Goal: Information Seeking & Learning: Learn about a topic

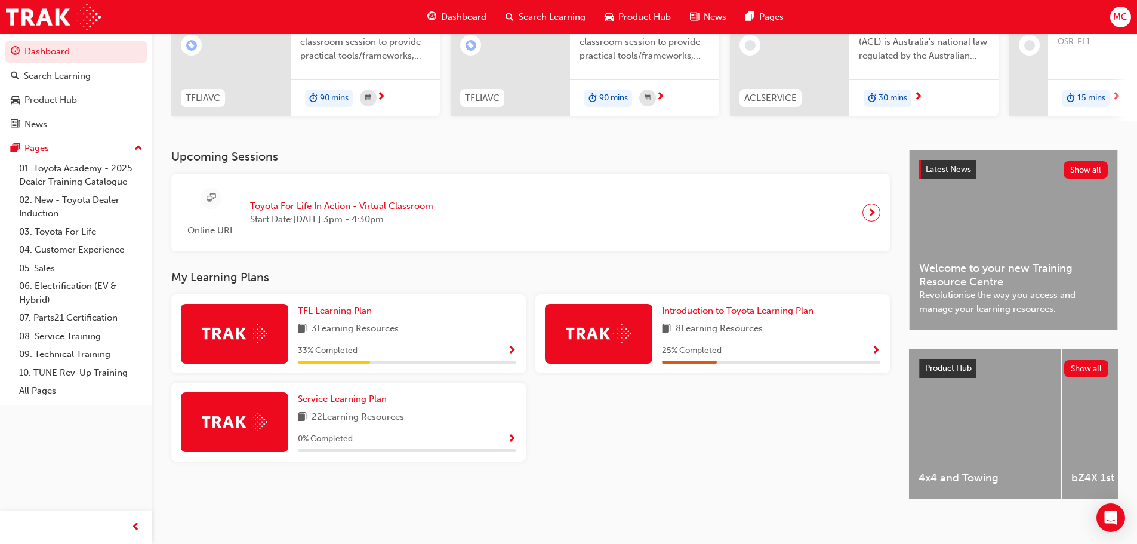
scroll to position [169, 0]
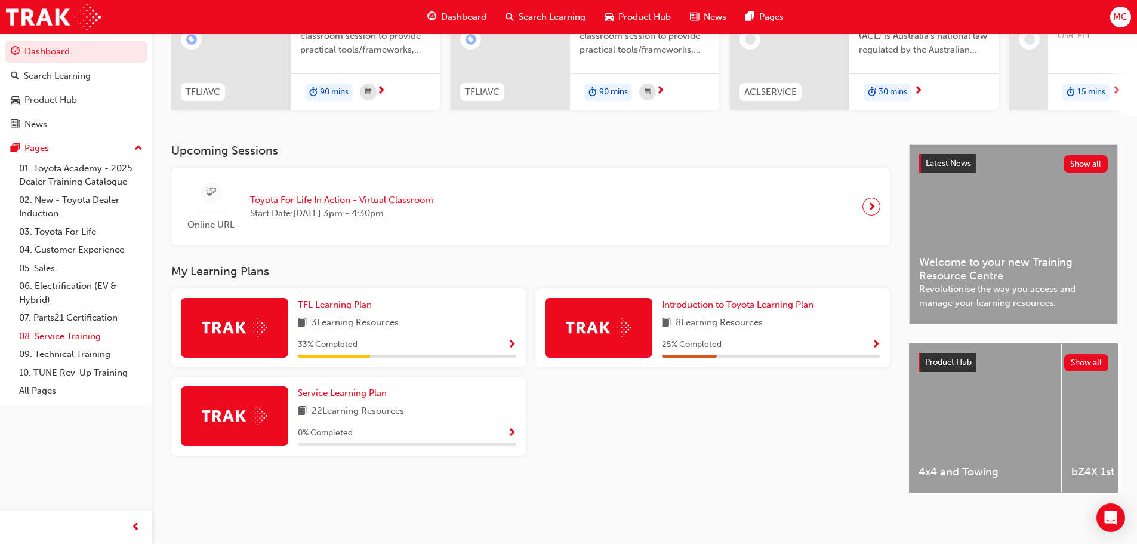
click at [73, 337] on link "08. Service Training" at bounding box center [80, 336] width 133 height 18
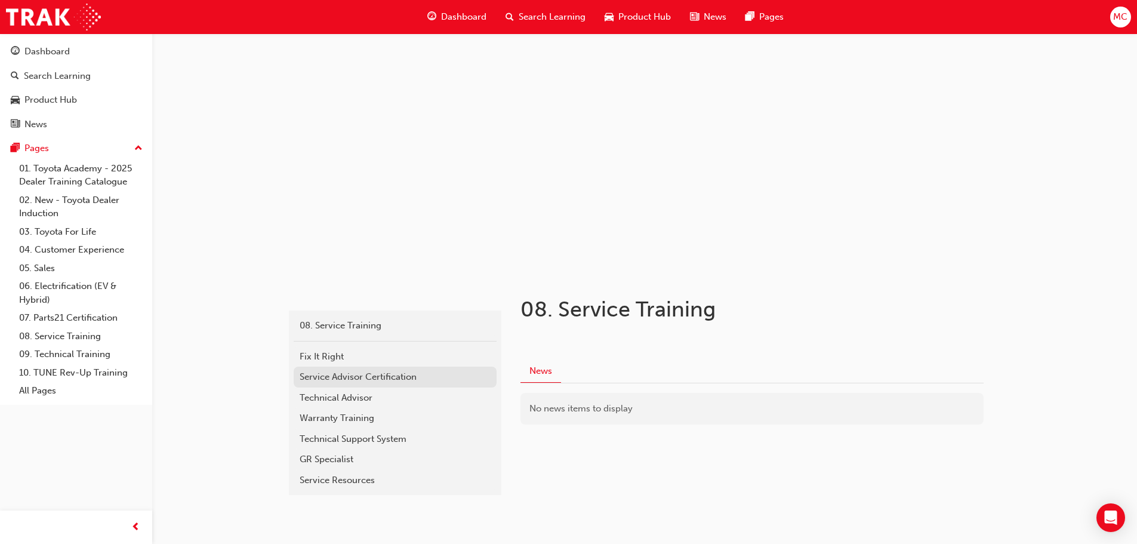
click at [396, 376] on div "Service Advisor Certification" at bounding box center [395, 377] width 191 height 14
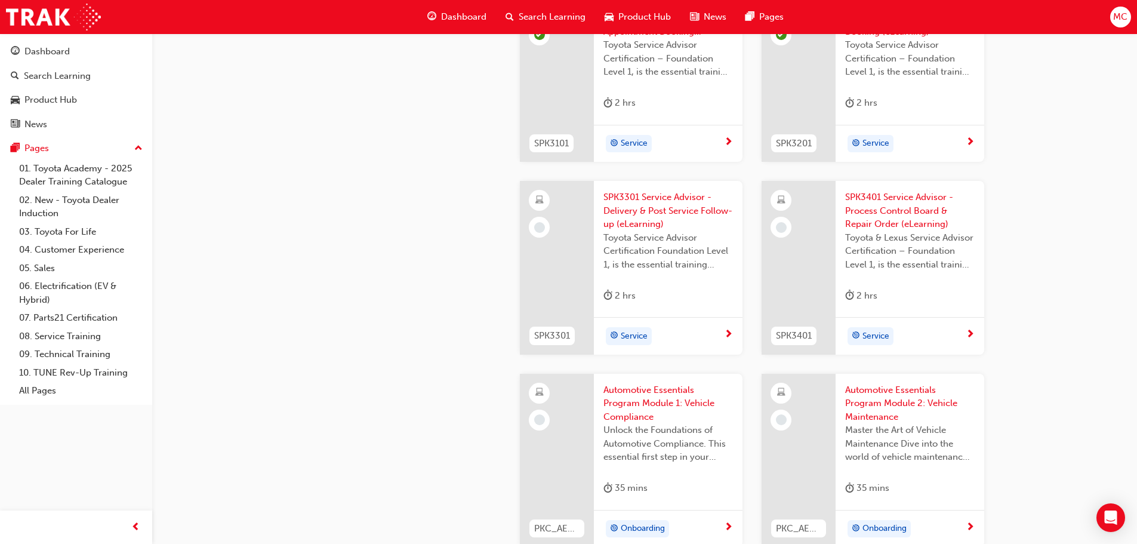
scroll to position [1492, 0]
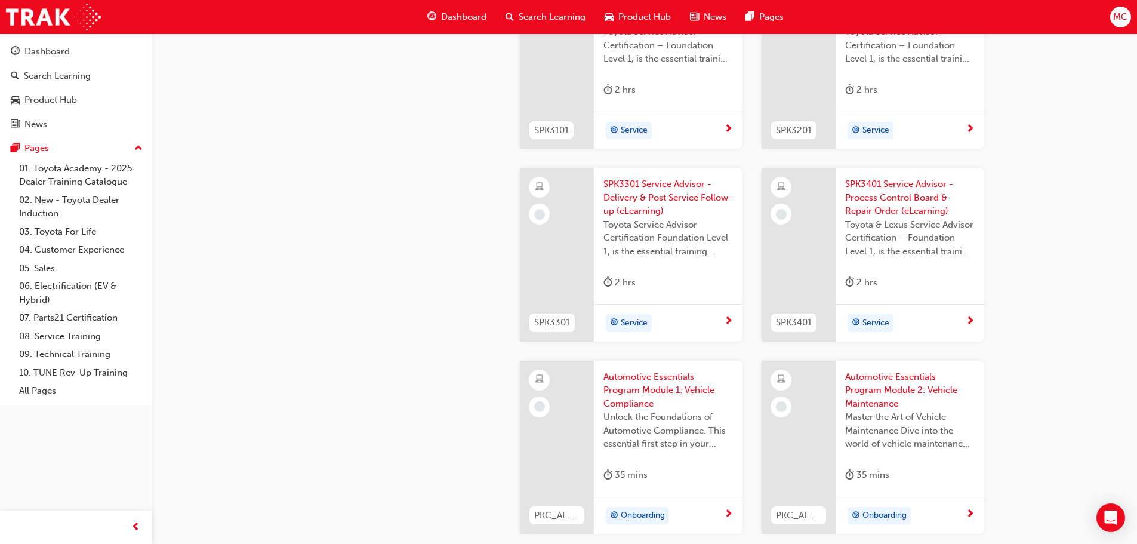
click at [635, 196] on span "SPK3301 Service Advisor - Delivery & Post Service Follow-up (eLearning)" at bounding box center [667, 197] width 129 height 41
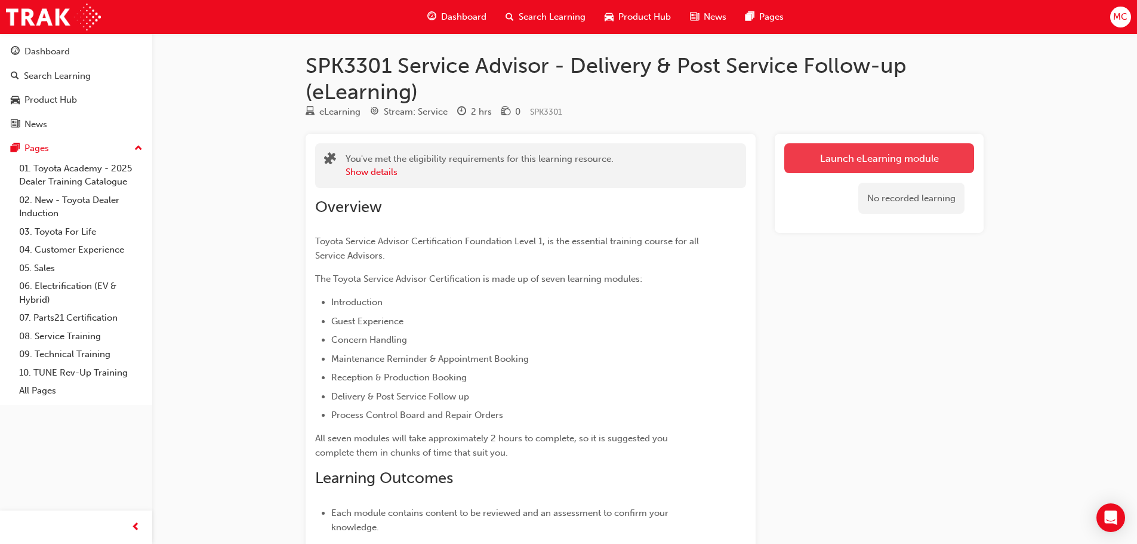
click at [839, 159] on link "Launch eLearning module" at bounding box center [879, 158] width 190 height 30
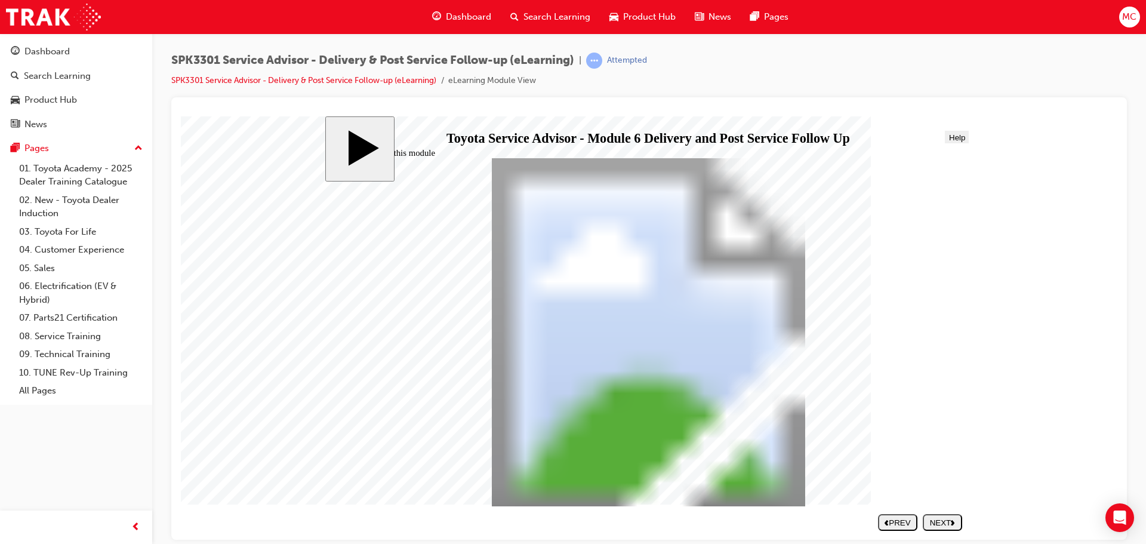
click at [946, 516] on button "NEXT" at bounding box center [941, 521] width 39 height 17
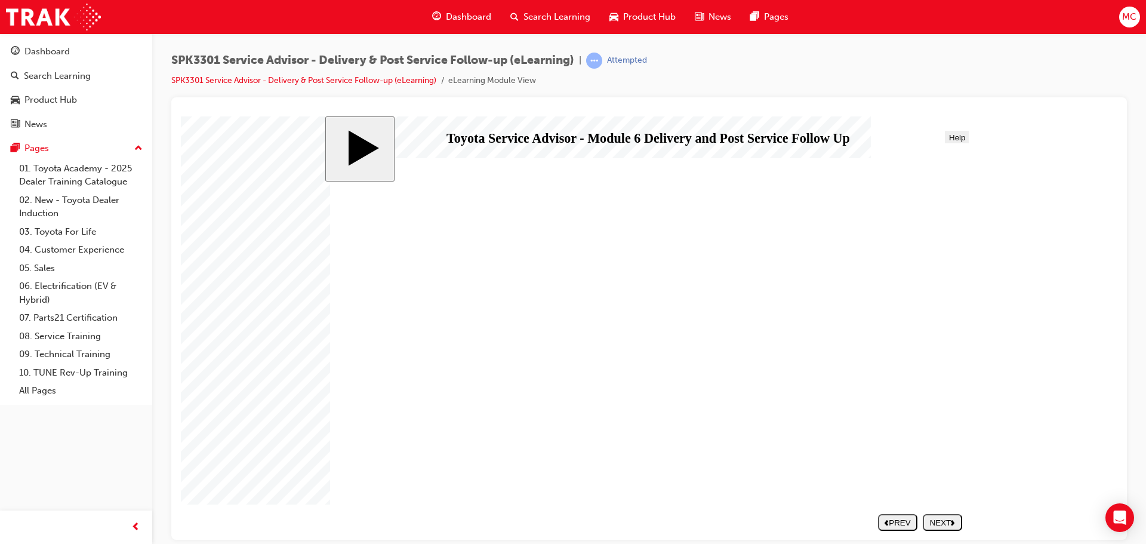
click at [946, 516] on button "NEXT" at bounding box center [941, 521] width 39 height 17
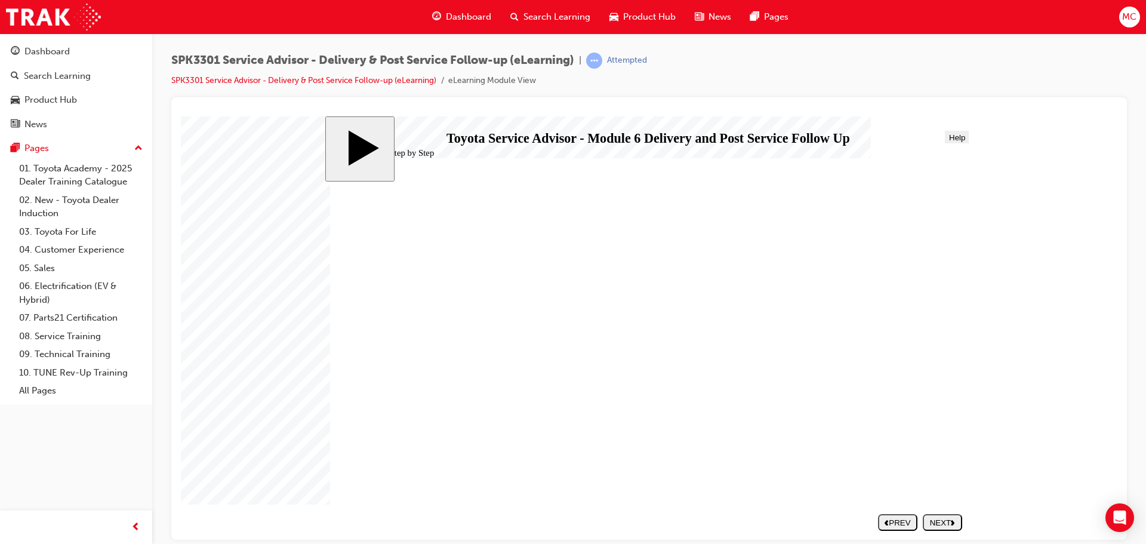
click at [930, 514] on button "NEXT" at bounding box center [941, 521] width 39 height 17
click at [952, 525] on div "NEXT" at bounding box center [942, 521] width 30 height 9
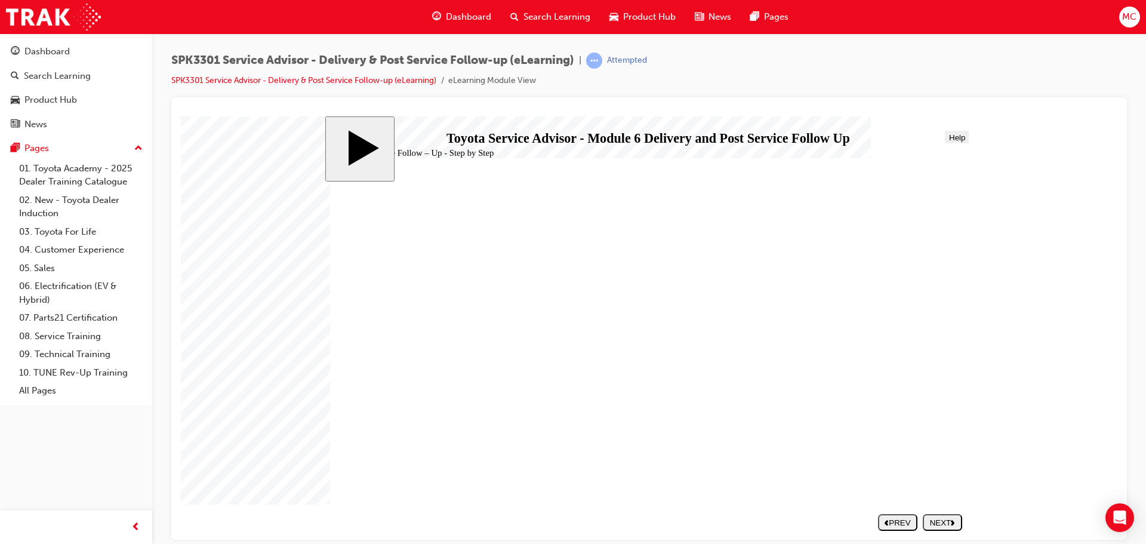
click at [940, 517] on div "NEXT" at bounding box center [942, 521] width 30 height 9
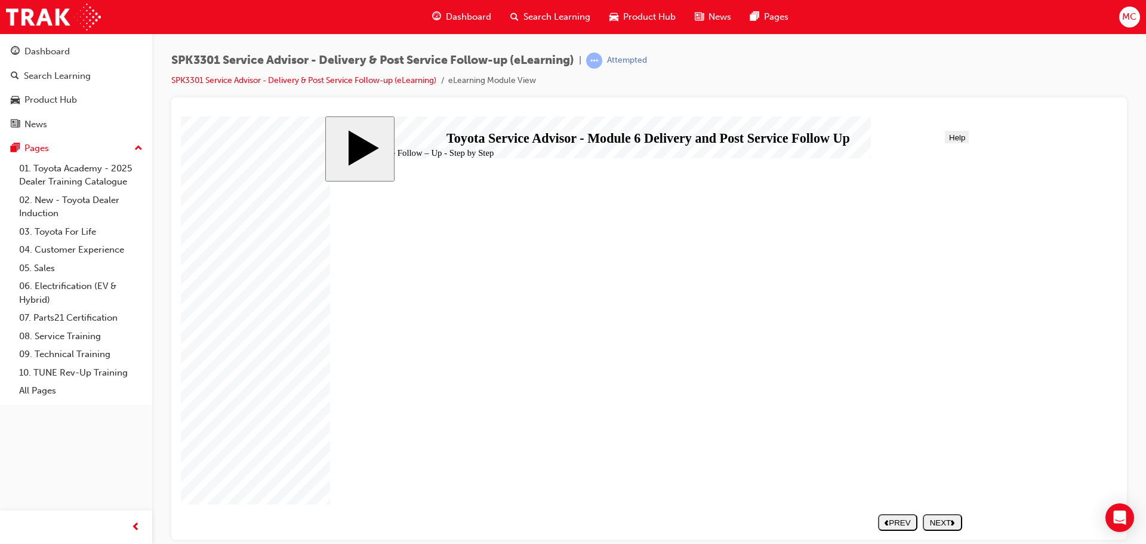
click at [937, 516] on button "NEXT" at bounding box center [941, 521] width 39 height 17
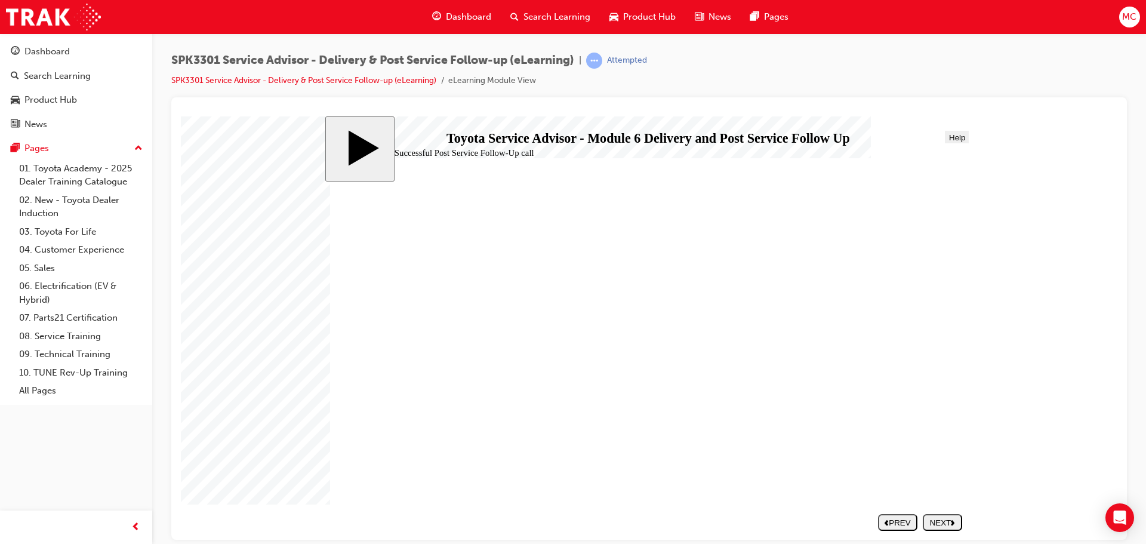
click at [951, 521] on icon "next" at bounding box center [952, 522] width 4 height 6
drag, startPoint x: 442, startPoint y: 412, endPoint x: 782, endPoint y: 282, distance: 364.7
drag, startPoint x: 460, startPoint y: 385, endPoint x: 750, endPoint y: 314, distance: 298.7
drag, startPoint x: 457, startPoint y: 387, endPoint x: 760, endPoint y: 309, distance: 312.4
drag, startPoint x: 521, startPoint y: 314, endPoint x: 834, endPoint y: 314, distance: 312.7
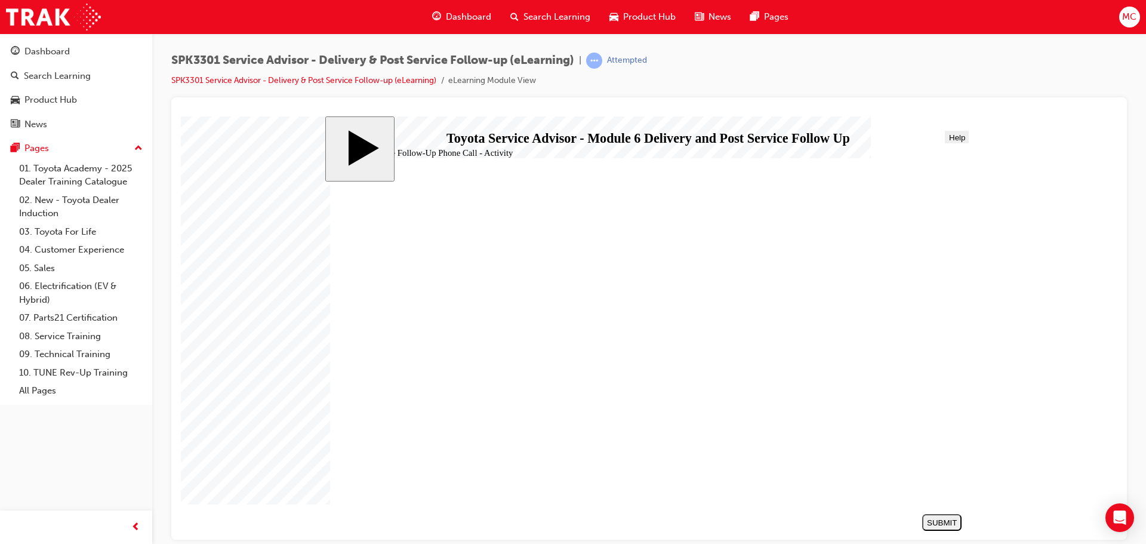
drag, startPoint x: 399, startPoint y: 392, endPoint x: 727, endPoint y: 348, distance: 330.5
drag, startPoint x: 425, startPoint y: 336, endPoint x: 757, endPoint y: 373, distance: 334.4
drag, startPoint x: 510, startPoint y: 448, endPoint x: 559, endPoint y: 425, distance: 54.5
drag, startPoint x: 531, startPoint y: 440, endPoint x: 844, endPoint y: 411, distance: 314.6
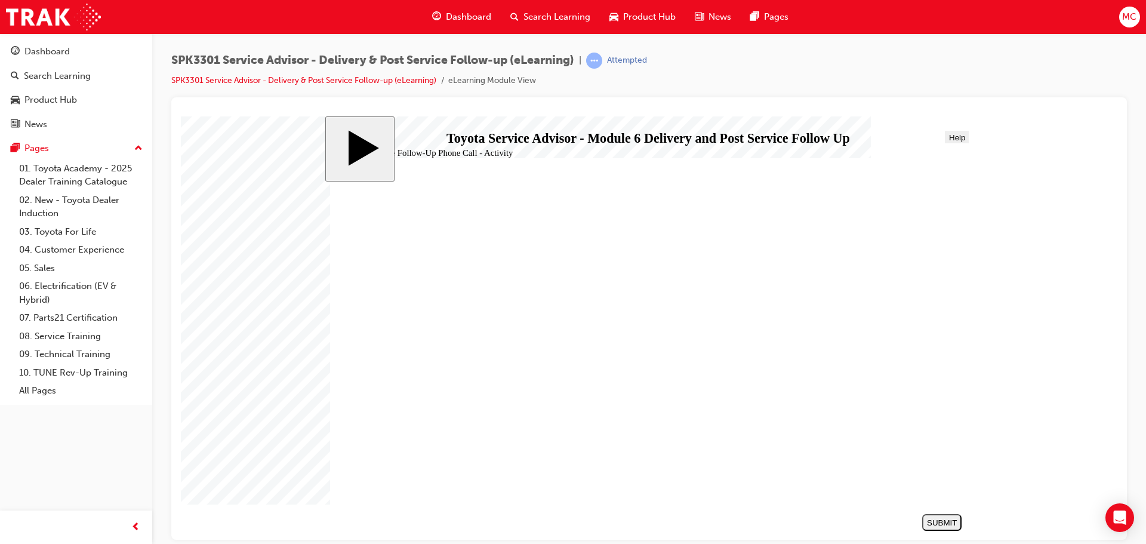
drag, startPoint x: 482, startPoint y: 360, endPoint x: 807, endPoint y: 432, distance: 333.1
click at [936, 520] on div "SUBMIT" at bounding box center [942, 521] width 30 height 9
radio input "true"
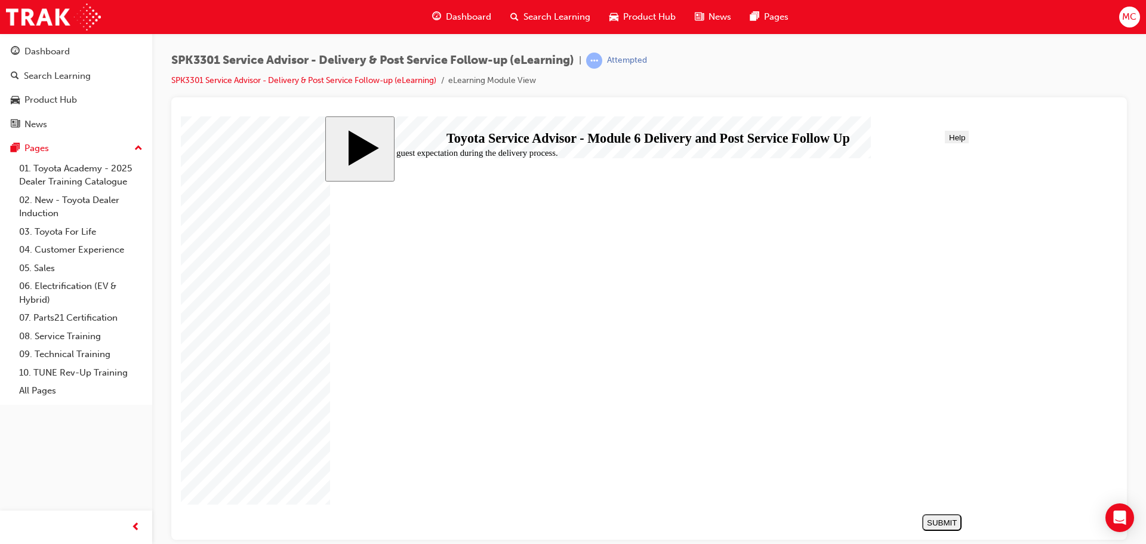
click at [940, 514] on button "SUBMIT" at bounding box center [941, 521] width 39 height 17
radio input "true"
click at [947, 515] on button "SUBMIT" at bounding box center [941, 521] width 39 height 17
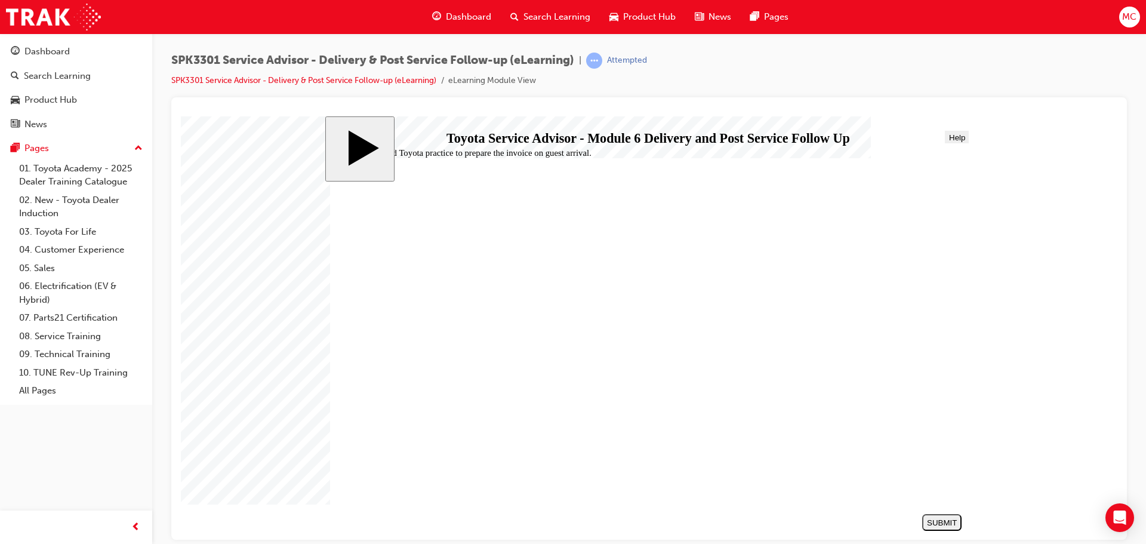
radio input "true"
click at [945, 524] on div "SUBMIT" at bounding box center [942, 521] width 30 height 9
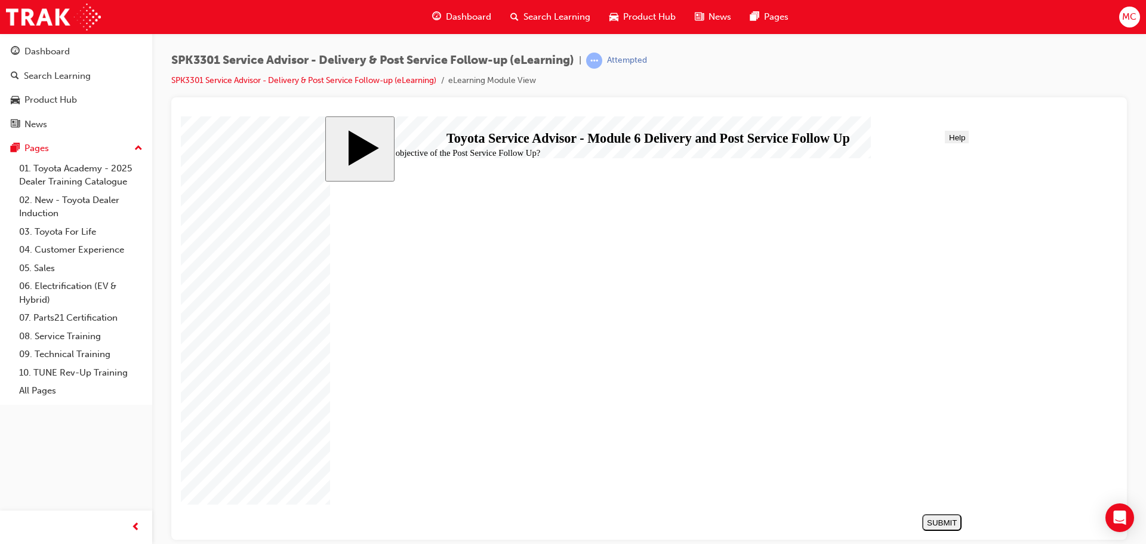
radio input "true"
click at [948, 523] on div "SUBMIT" at bounding box center [942, 521] width 30 height 9
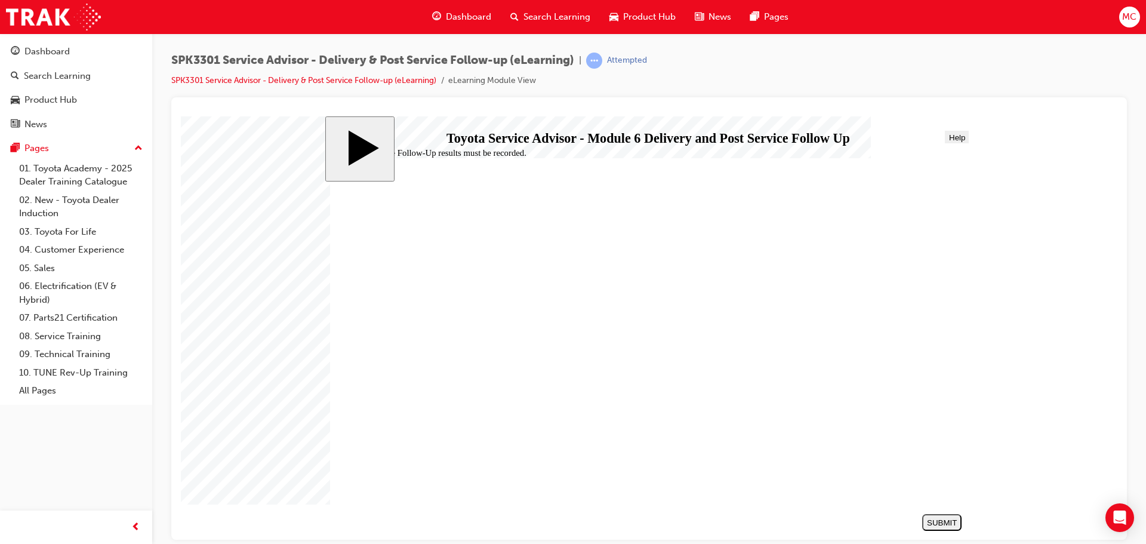
radio input "true"
click at [934, 520] on div "SUBMIT" at bounding box center [942, 521] width 30 height 9
checkbox input "true"
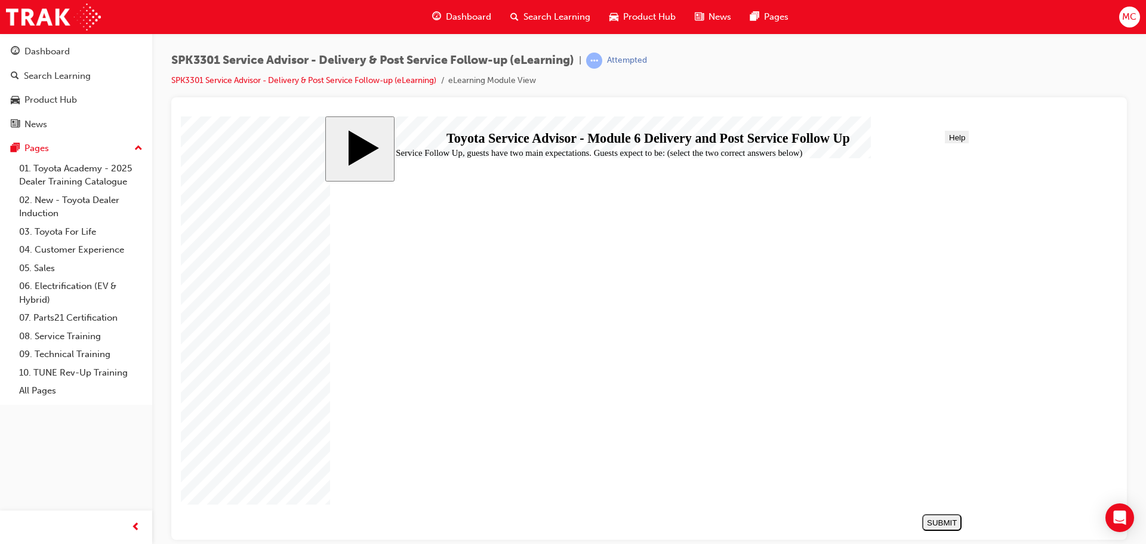
checkbox input "true"
click at [956, 519] on div "SUBMIT" at bounding box center [942, 521] width 30 height 9
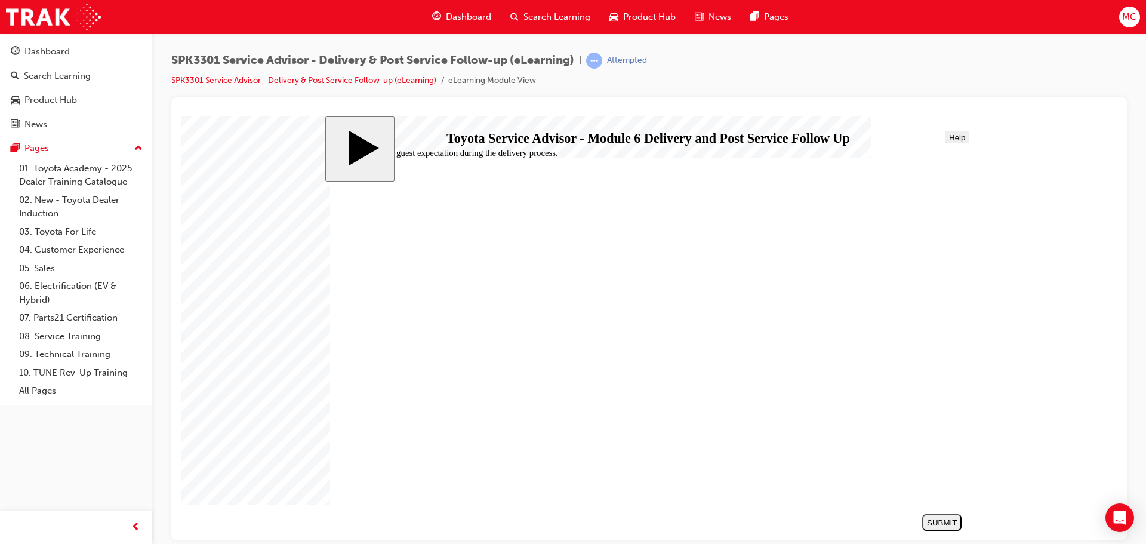
radio input "true"
click at [949, 521] on div "SUBMIT" at bounding box center [942, 521] width 30 height 9
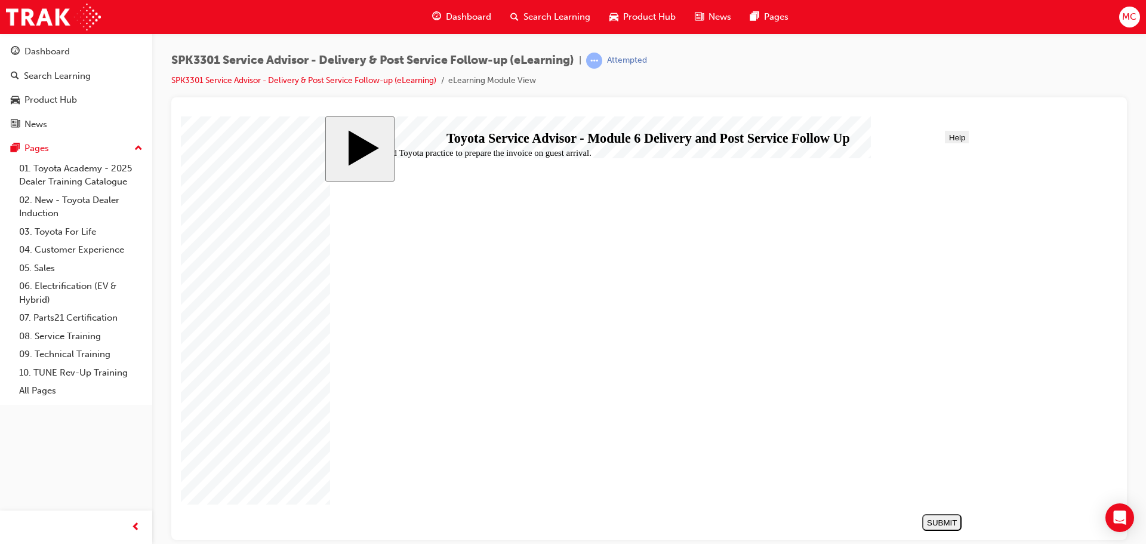
radio input "true"
click at [947, 517] on div "SUBMIT" at bounding box center [942, 521] width 30 height 9
radio input "true"
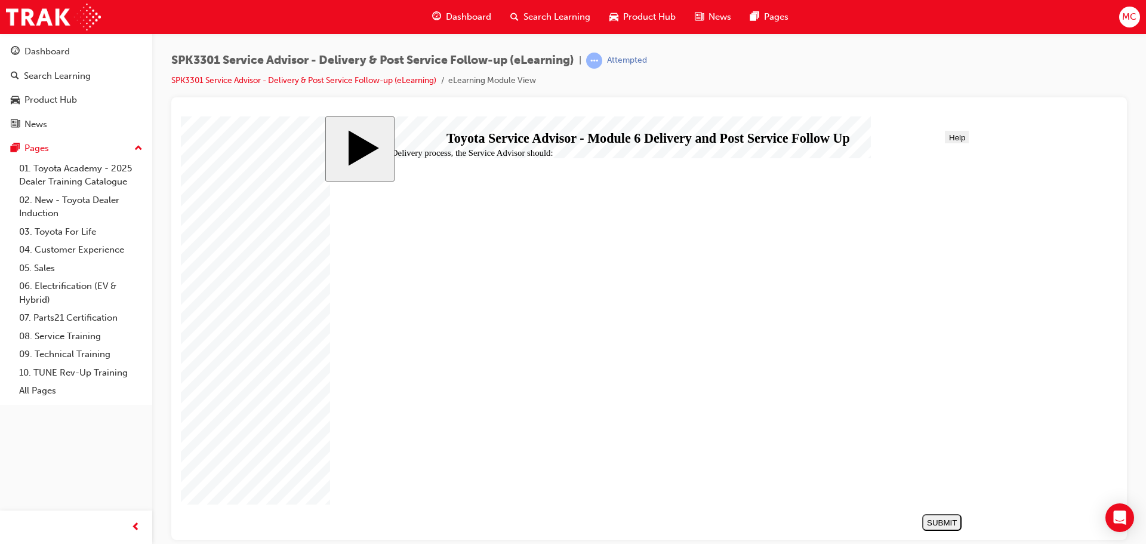
click at [934, 520] on div "SUBMIT" at bounding box center [942, 521] width 30 height 9
radio input "true"
click at [948, 519] on div "SUBMIT" at bounding box center [942, 521] width 30 height 9
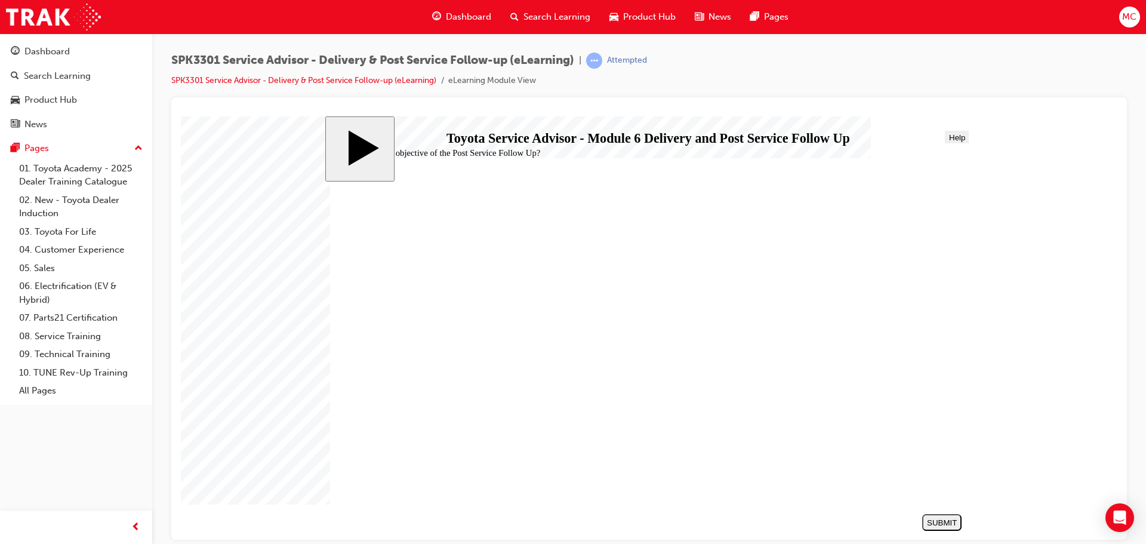
radio input "true"
click at [950, 527] on button "SUBMIT" at bounding box center [941, 521] width 39 height 17
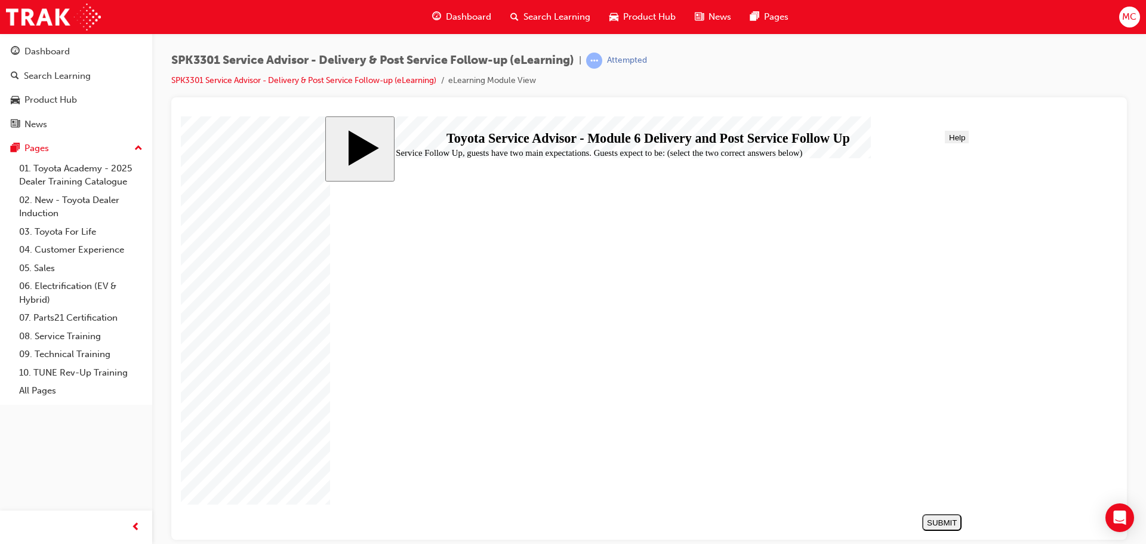
checkbox input "true"
click at [945, 519] on div "SUBMIT" at bounding box center [942, 521] width 30 height 9
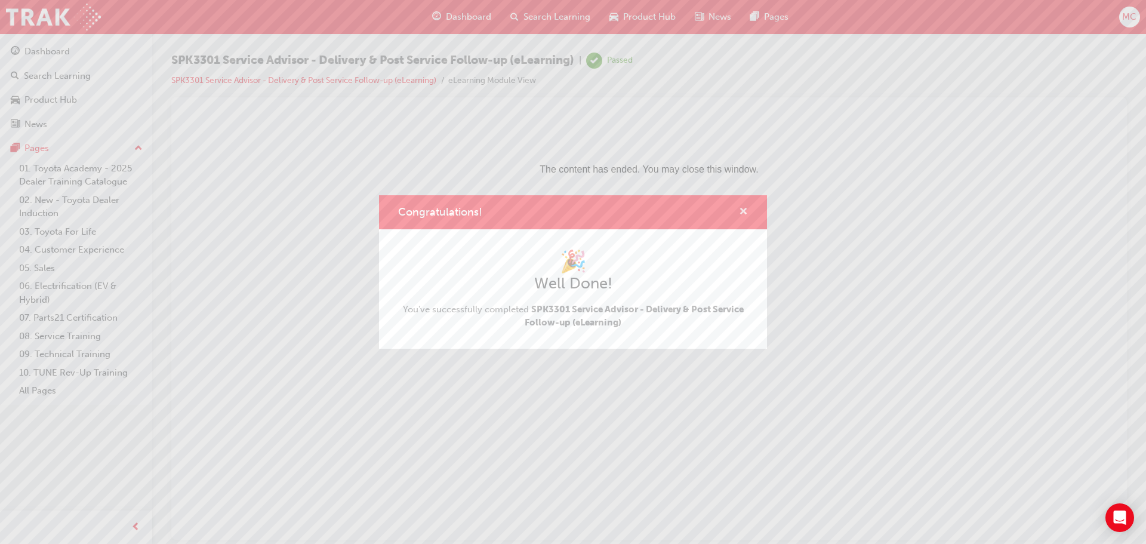
click at [739, 208] on span "cross-icon" at bounding box center [743, 212] width 9 height 11
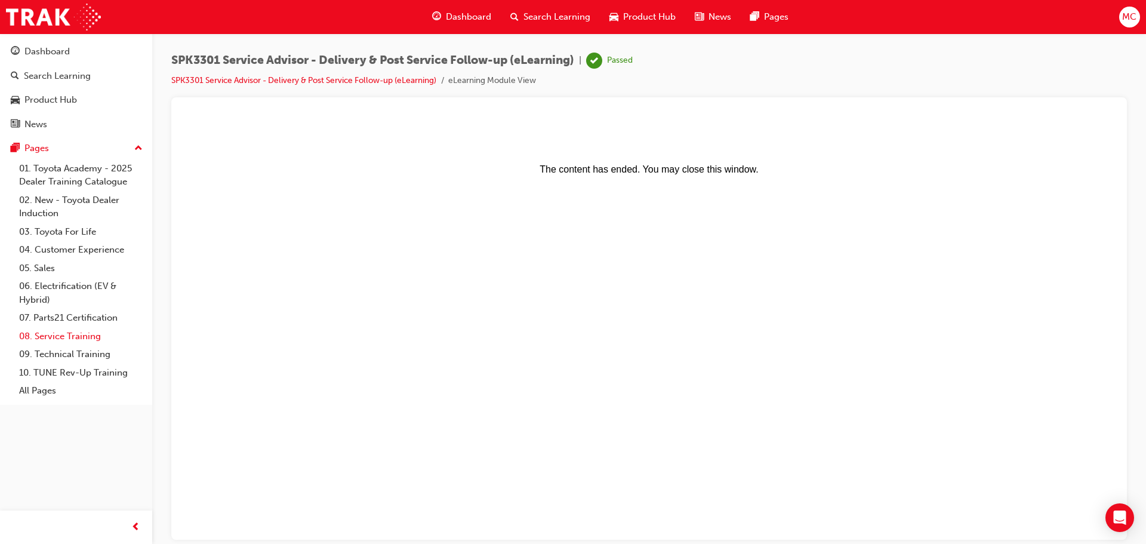
click at [85, 337] on link "08. Service Training" at bounding box center [80, 336] width 133 height 18
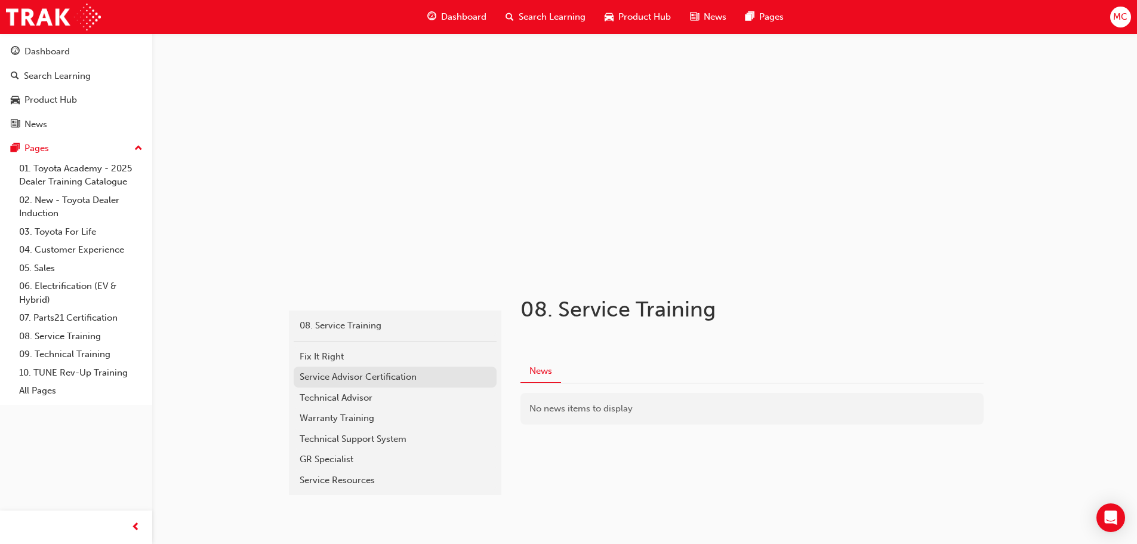
click at [388, 378] on div "Service Advisor Certification" at bounding box center [395, 377] width 191 height 14
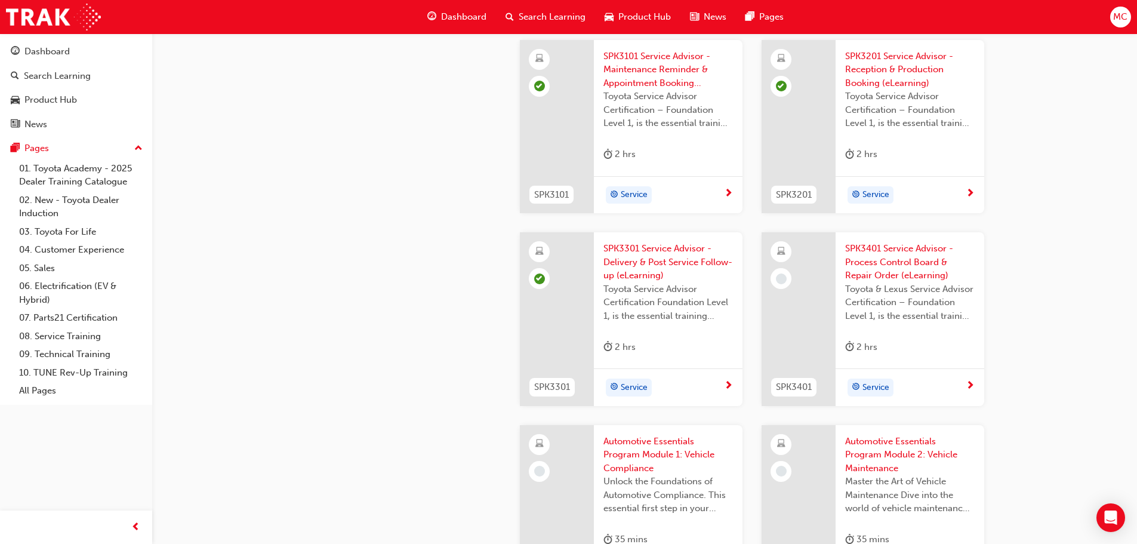
scroll to position [1432, 0]
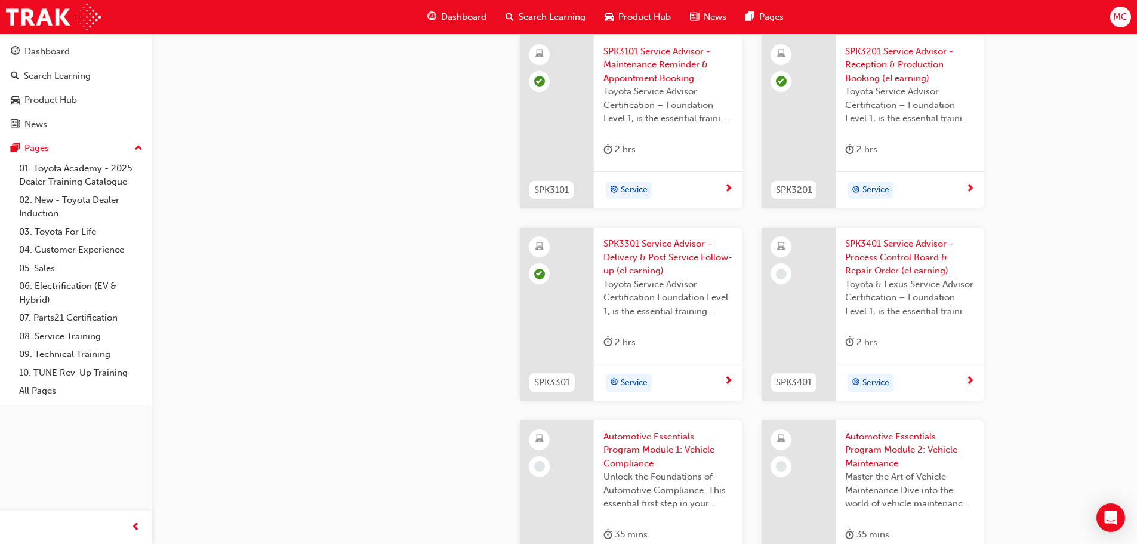
click at [899, 261] on span "SPK3401 Service Advisor - Process Control Board & Repair Order (eLearning)" at bounding box center [909, 257] width 129 height 41
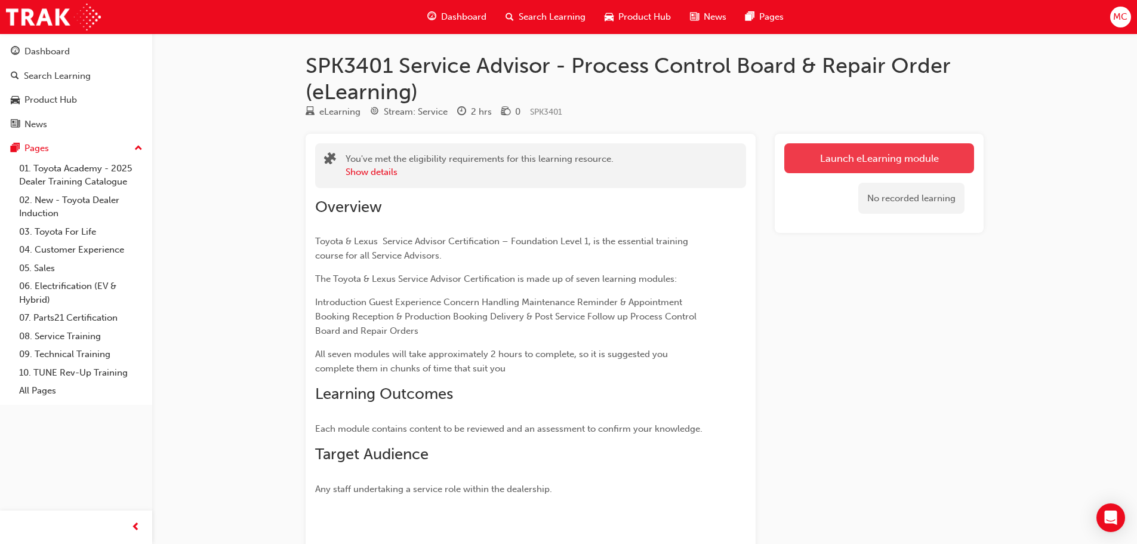
click at [865, 156] on link "Launch eLearning module" at bounding box center [879, 158] width 190 height 30
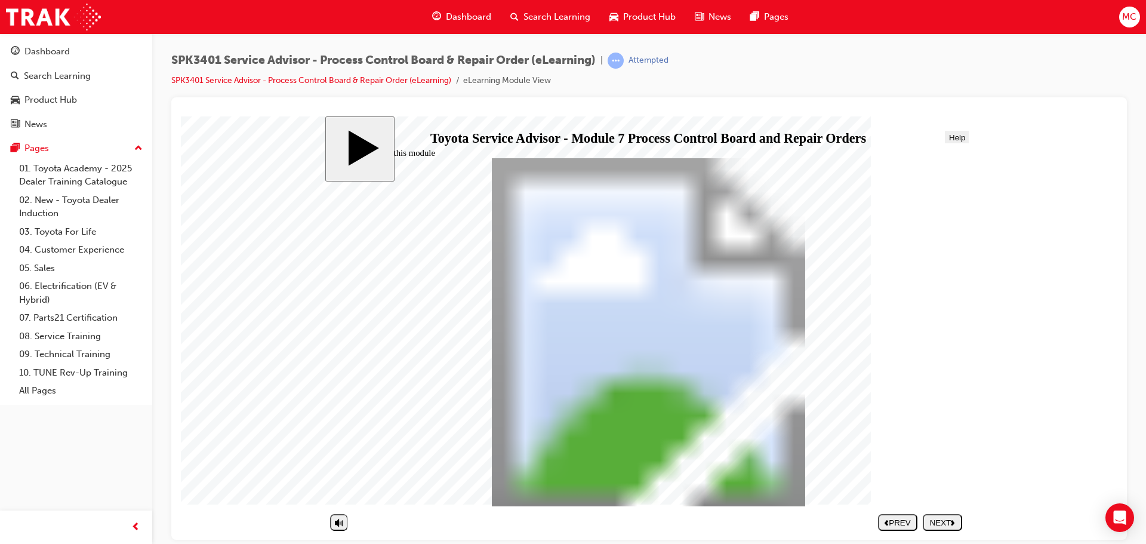
click at [933, 522] on div "NEXT" at bounding box center [942, 521] width 30 height 9
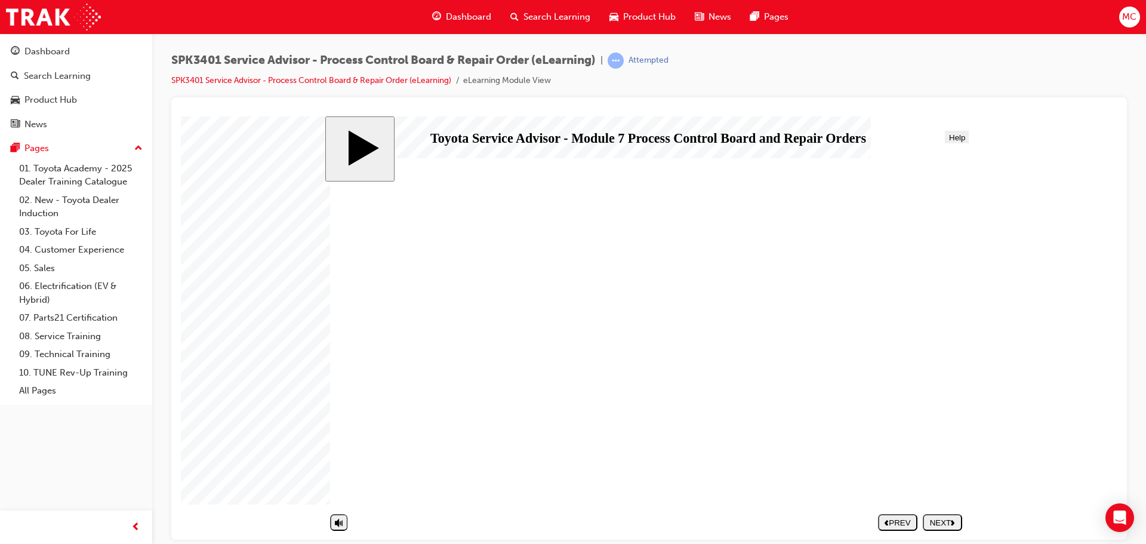
click at [946, 516] on button "NEXT" at bounding box center [941, 521] width 39 height 17
click at [943, 526] on div "NEXT" at bounding box center [942, 521] width 30 height 9
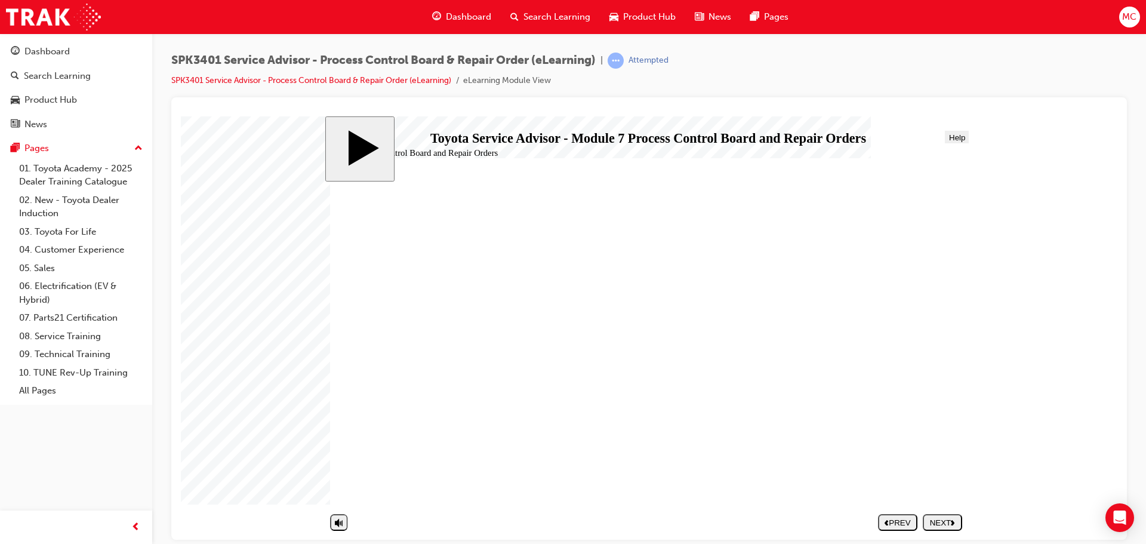
click at [945, 520] on div "NEXT" at bounding box center [942, 521] width 30 height 9
click at [934, 521] on div "NEXT" at bounding box center [942, 521] width 30 height 9
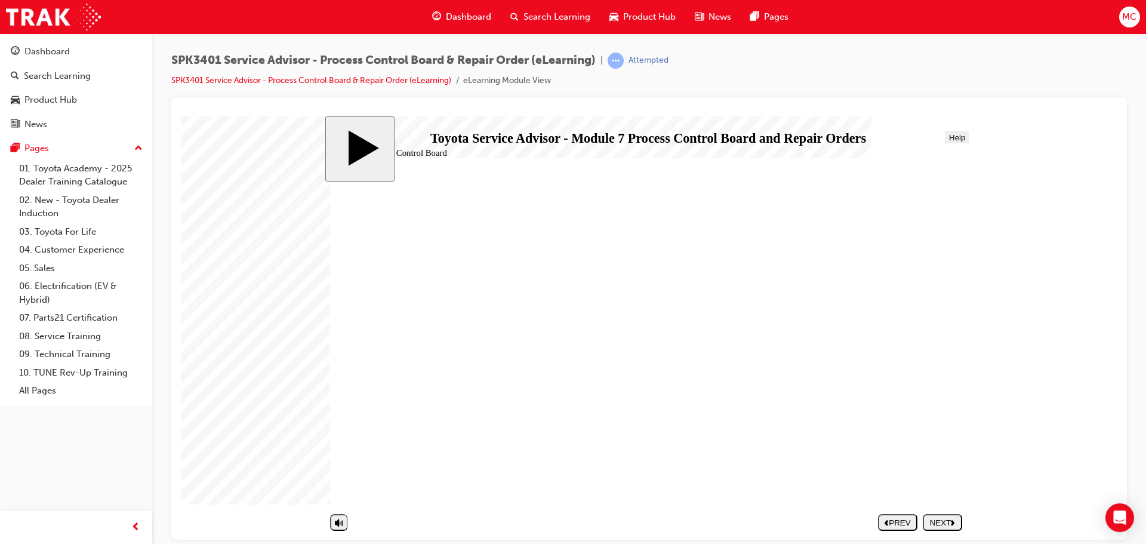
click at [939, 515] on button "NEXT" at bounding box center [941, 521] width 39 height 17
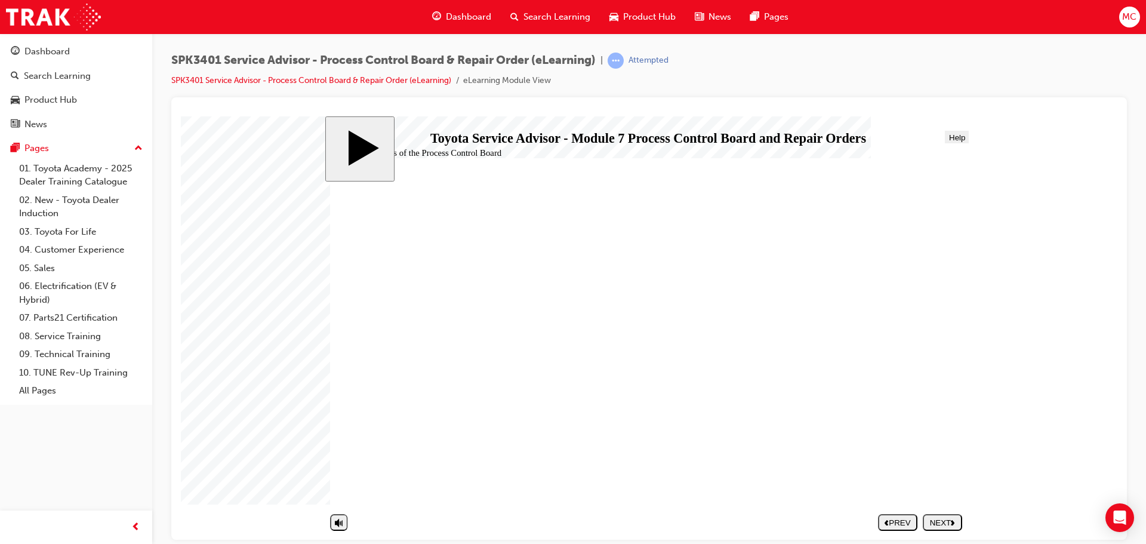
click at [931, 522] on div "NEXT" at bounding box center [942, 521] width 30 height 9
drag, startPoint x: 442, startPoint y: 357, endPoint x: 773, endPoint y: 278, distance: 340.5
drag, startPoint x: 413, startPoint y: 411, endPoint x: 761, endPoint y: 308, distance: 363.3
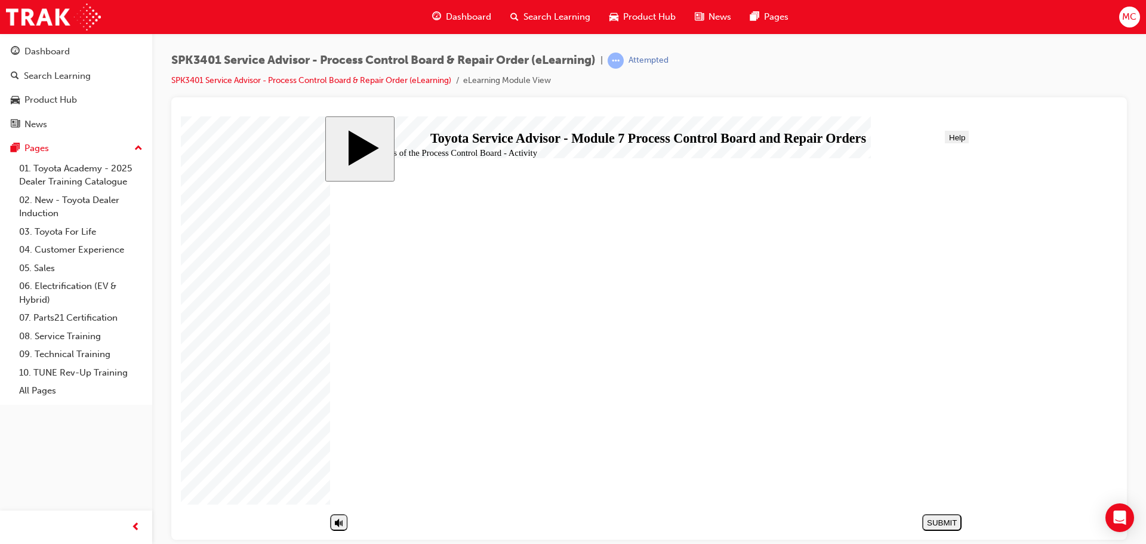
drag, startPoint x: 461, startPoint y: 334, endPoint x: 792, endPoint y: 342, distance: 331.9
drag, startPoint x: 505, startPoint y: 384, endPoint x: 804, endPoint y: 374, distance: 299.1
drag, startPoint x: 473, startPoint y: 309, endPoint x: 786, endPoint y: 405, distance: 327.5
drag, startPoint x: 473, startPoint y: 453, endPoint x: 737, endPoint y: 407, distance: 267.7
drag, startPoint x: 506, startPoint y: 307, endPoint x: 838, endPoint y: 434, distance: 355.6
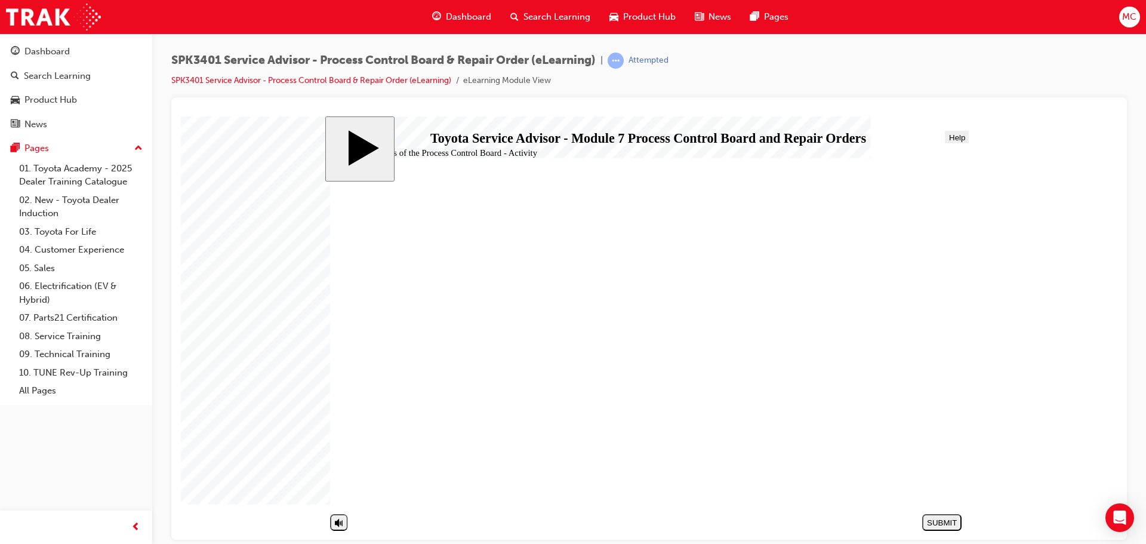
drag, startPoint x: 440, startPoint y: 433, endPoint x: 764, endPoint y: 459, distance: 325.1
click at [956, 520] on div "SUBMIT" at bounding box center [942, 521] width 30 height 9
click at [941, 521] on div "NEXT" at bounding box center [942, 521] width 30 height 9
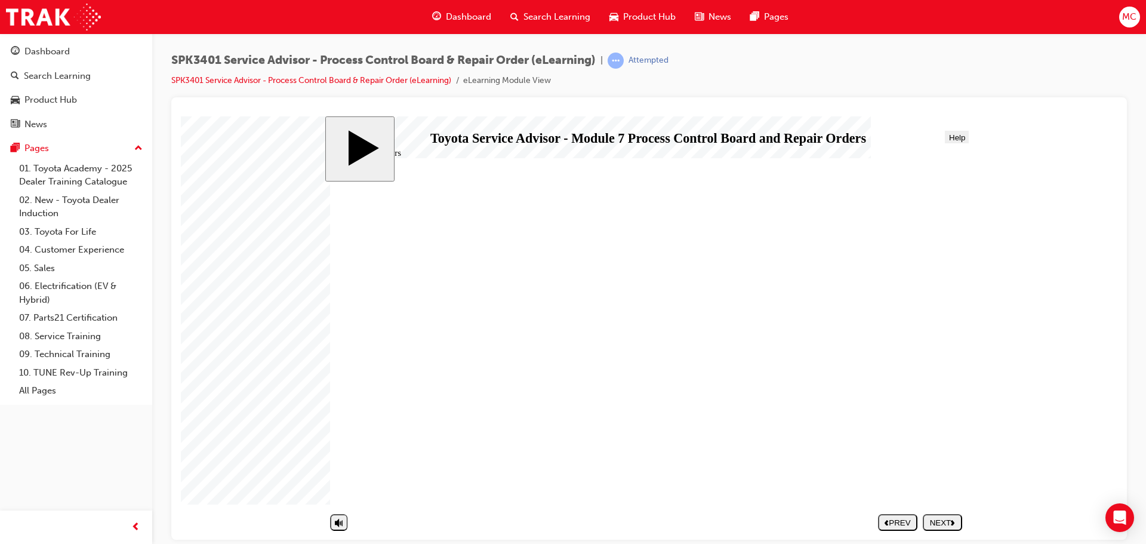
click at [941, 521] on div "NEXT" at bounding box center [942, 521] width 30 height 9
click at [953, 524] on polygon "next" at bounding box center [952, 521] width 4 height 5
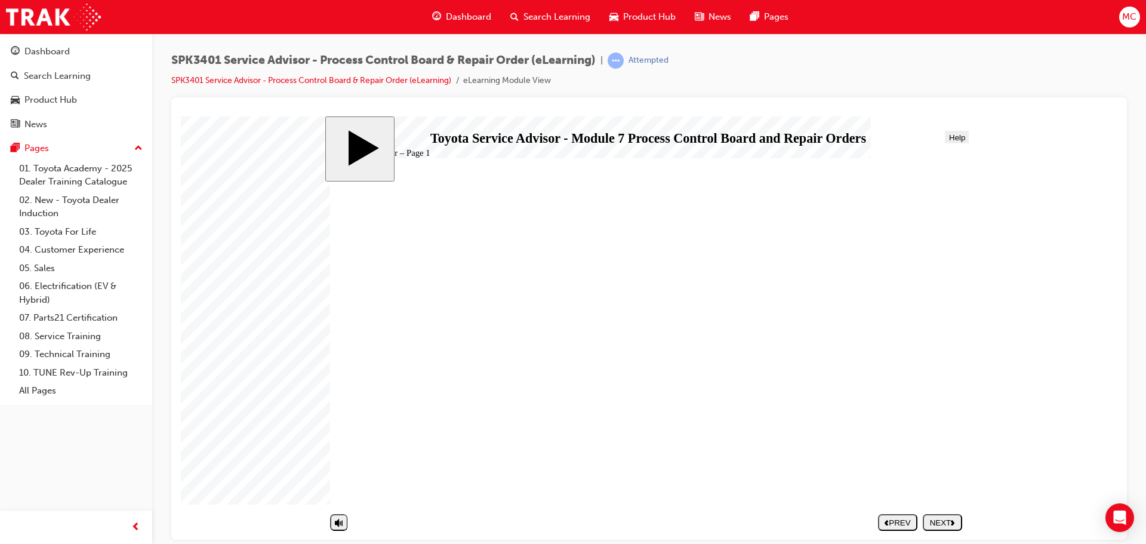
click at [931, 529] on button "NEXT" at bounding box center [941, 521] width 39 height 17
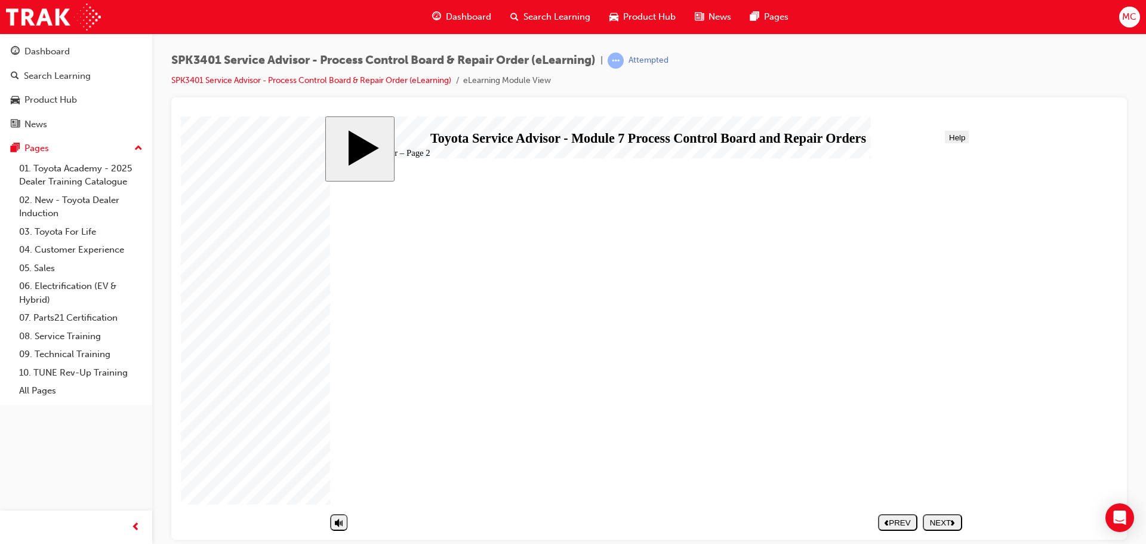
click at [934, 520] on div "NEXT" at bounding box center [942, 521] width 30 height 9
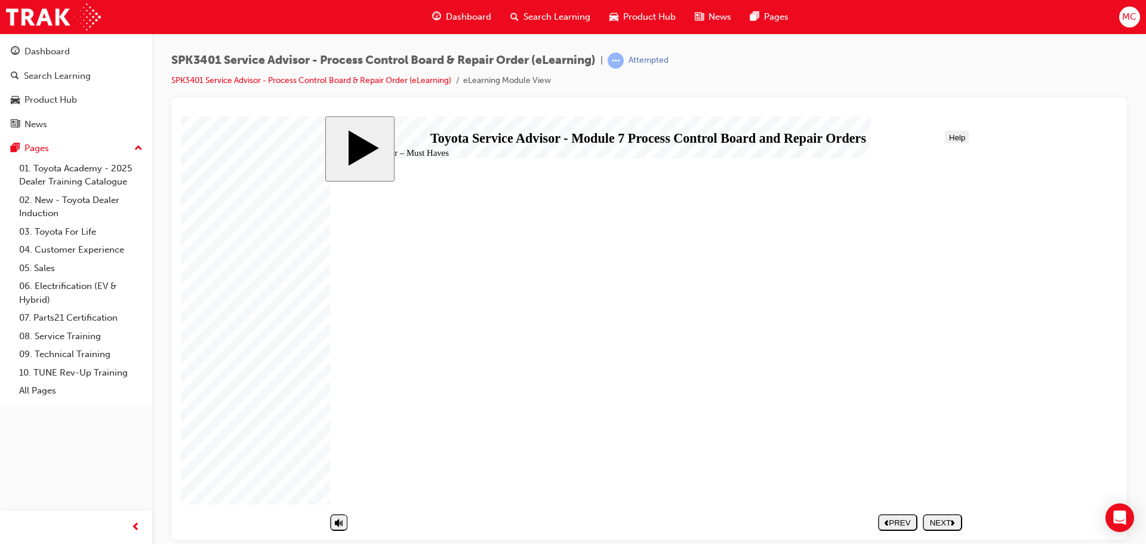
click at [942, 521] on div "NEXT" at bounding box center [942, 521] width 30 height 9
radio input "true"
click at [936, 523] on div "SUBMIT" at bounding box center [942, 521] width 30 height 9
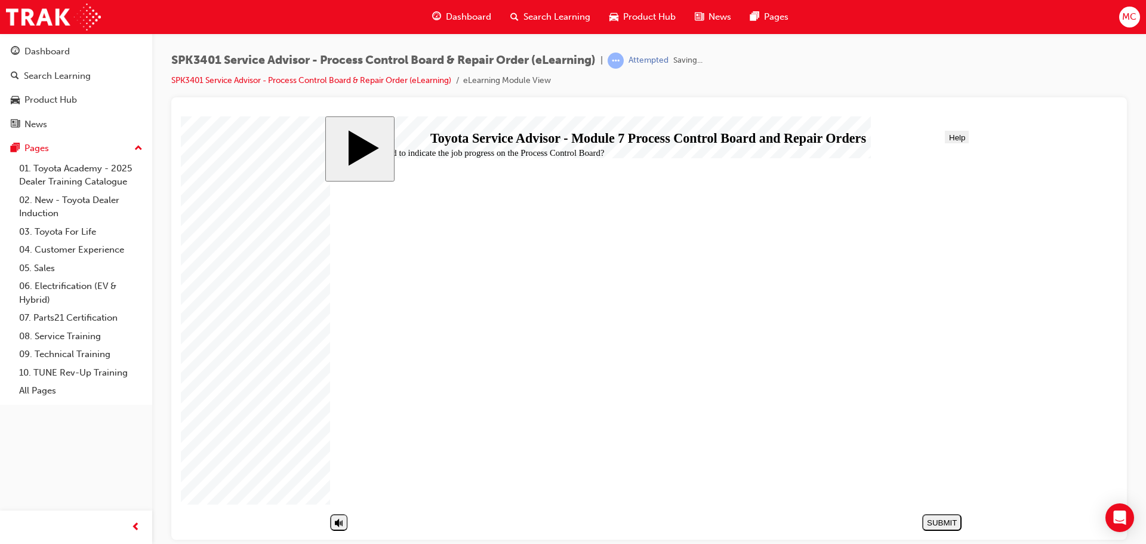
radio input "true"
click at [946, 529] on button "SUBMIT" at bounding box center [941, 521] width 39 height 17
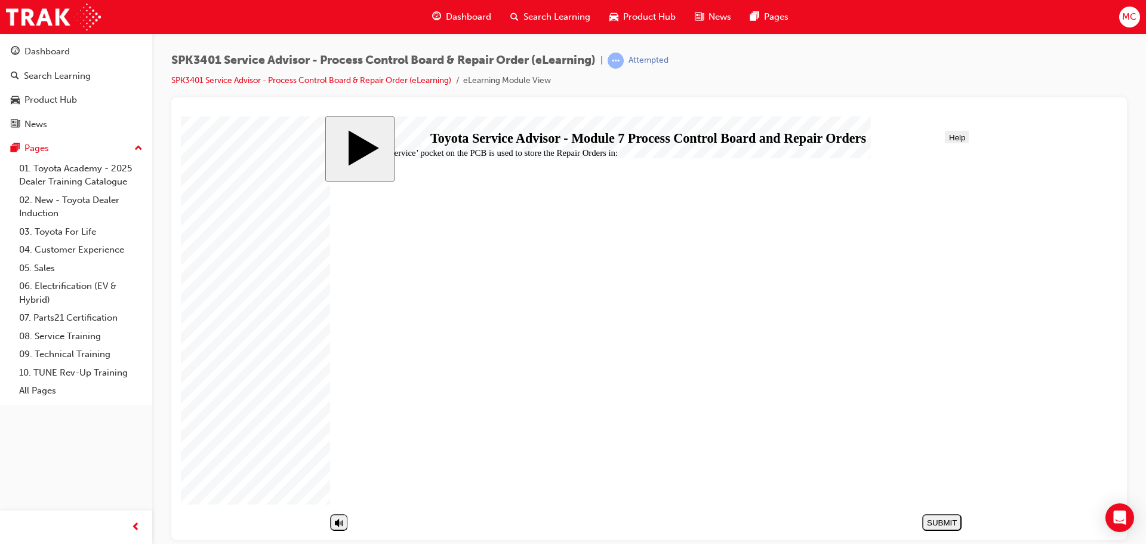
radio input "true"
click at [942, 525] on div "SUBMIT" at bounding box center [942, 521] width 30 height 9
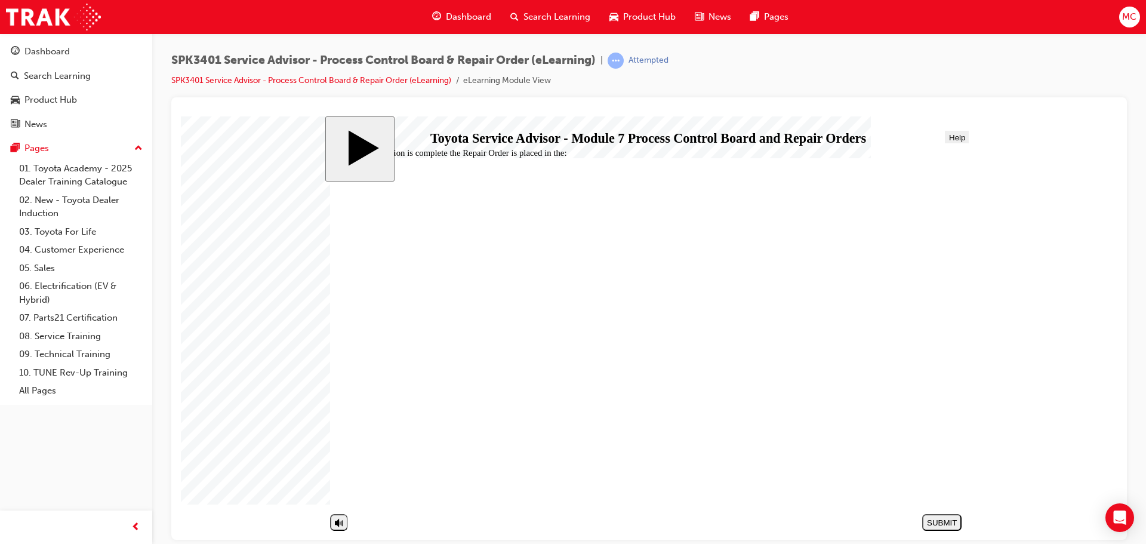
radio input "true"
click at [939, 514] on button "SUBMIT" at bounding box center [941, 521] width 39 height 17
radio input "true"
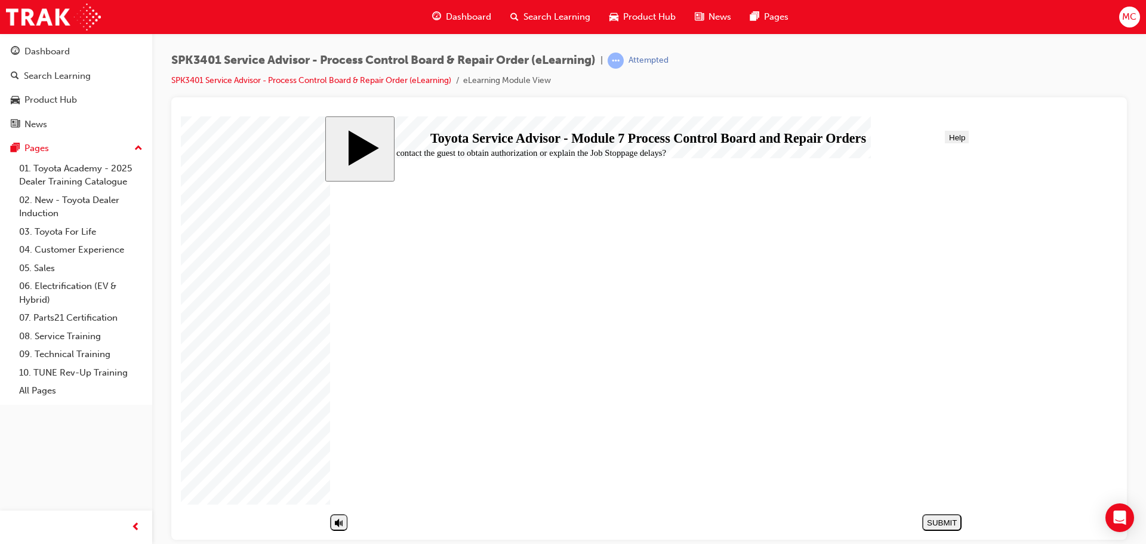
click at [937, 519] on div "SUBMIT" at bounding box center [942, 521] width 30 height 9
radio input "true"
click at [945, 520] on div "SUBMIT" at bounding box center [942, 521] width 30 height 9
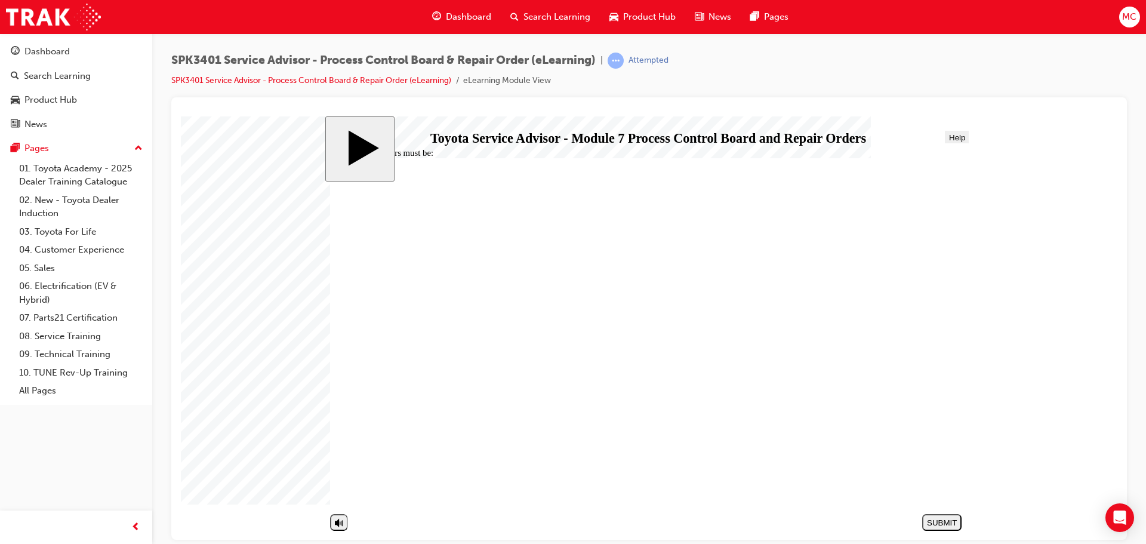
radio input "true"
click at [933, 523] on div "SUBMIT" at bounding box center [942, 521] width 30 height 9
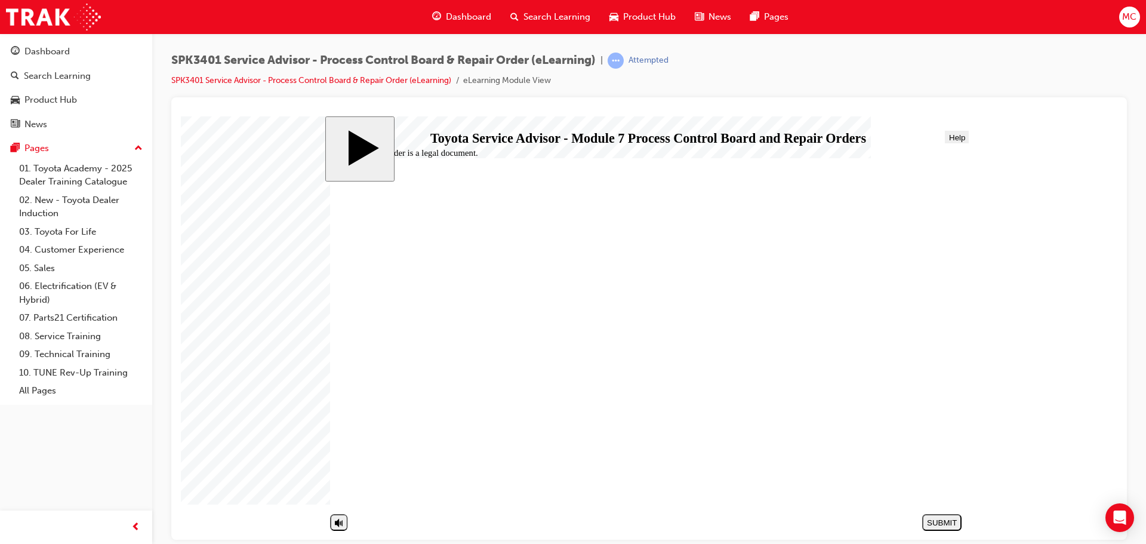
radio input "true"
click at [946, 524] on div "SUBMIT" at bounding box center [942, 521] width 30 height 9
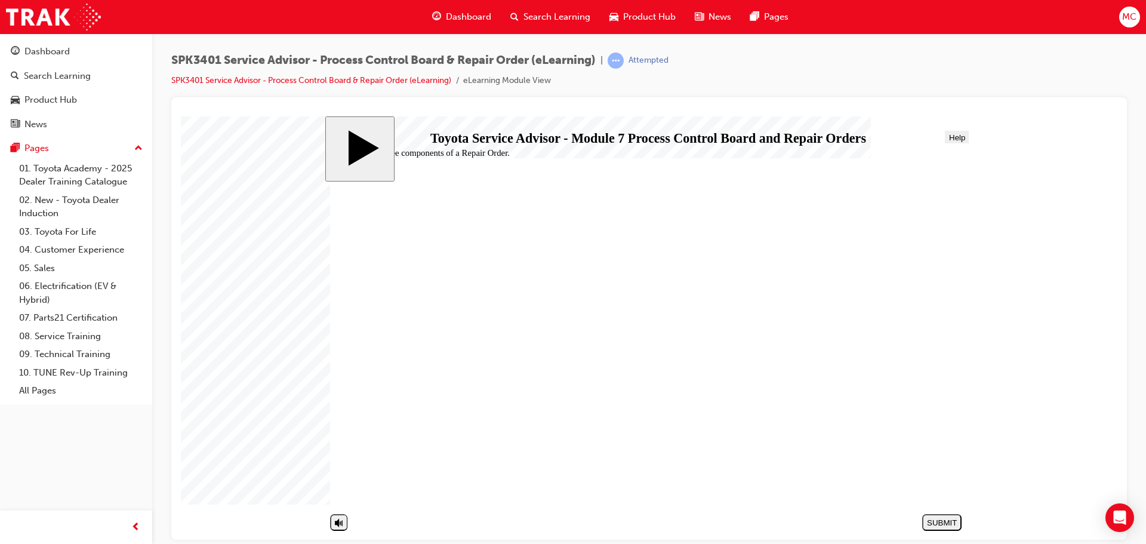
radio input "true"
click at [937, 520] on div "SUBMIT" at bounding box center [942, 521] width 30 height 9
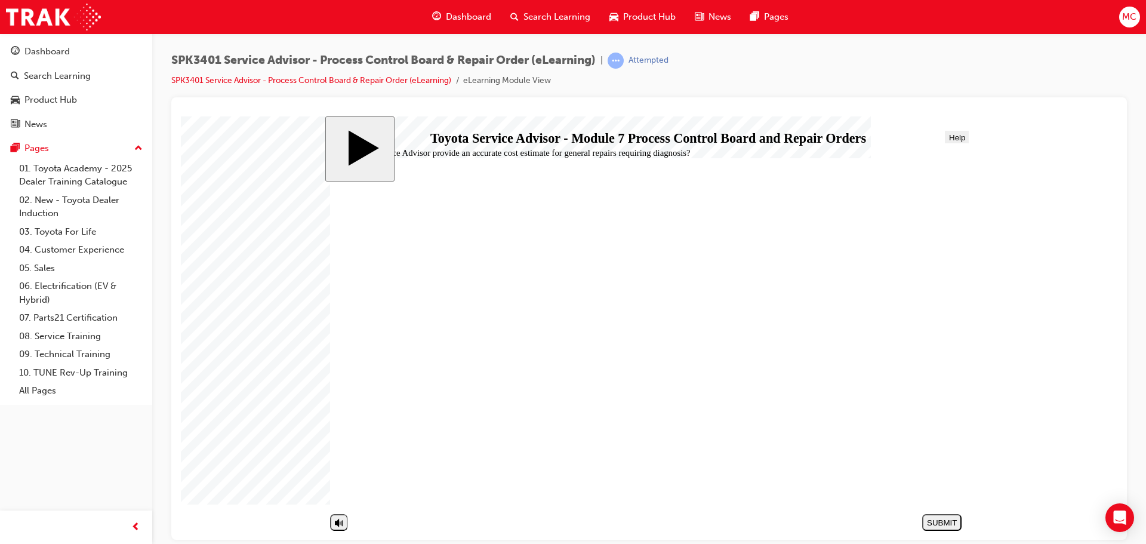
radio input "true"
click at [947, 520] on div "SUBMIT" at bounding box center [942, 521] width 30 height 9
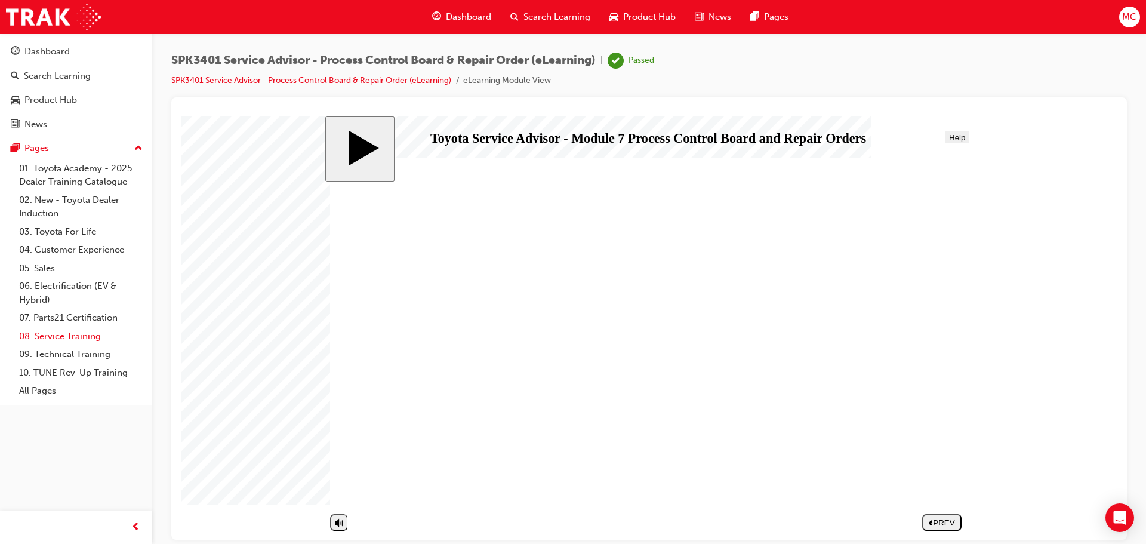
click at [81, 336] on link "08. Service Training" at bounding box center [80, 336] width 133 height 18
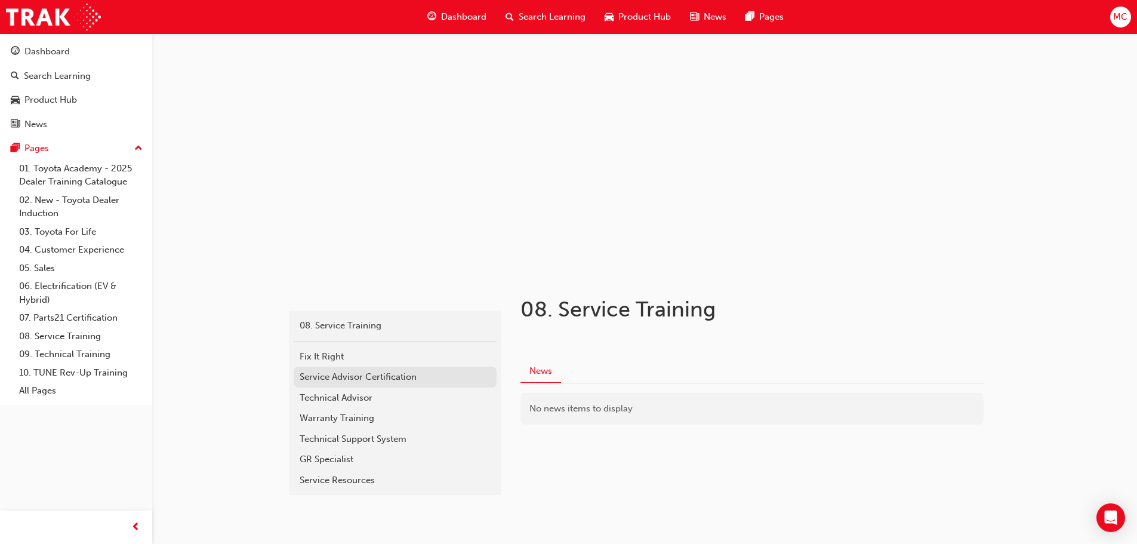
click at [314, 381] on div "Service Advisor Certification" at bounding box center [395, 377] width 191 height 14
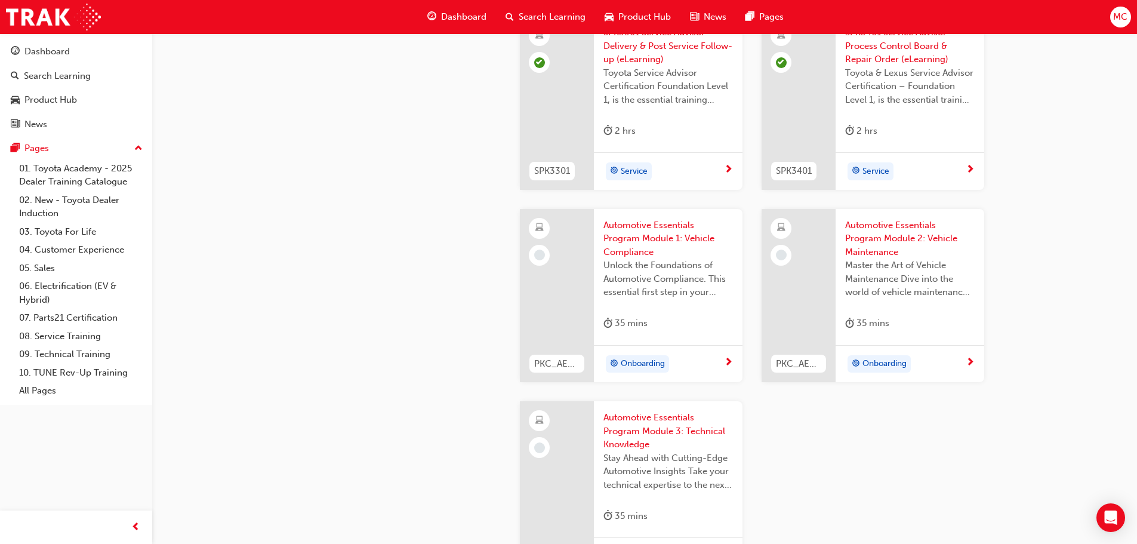
scroll to position [1671, 0]
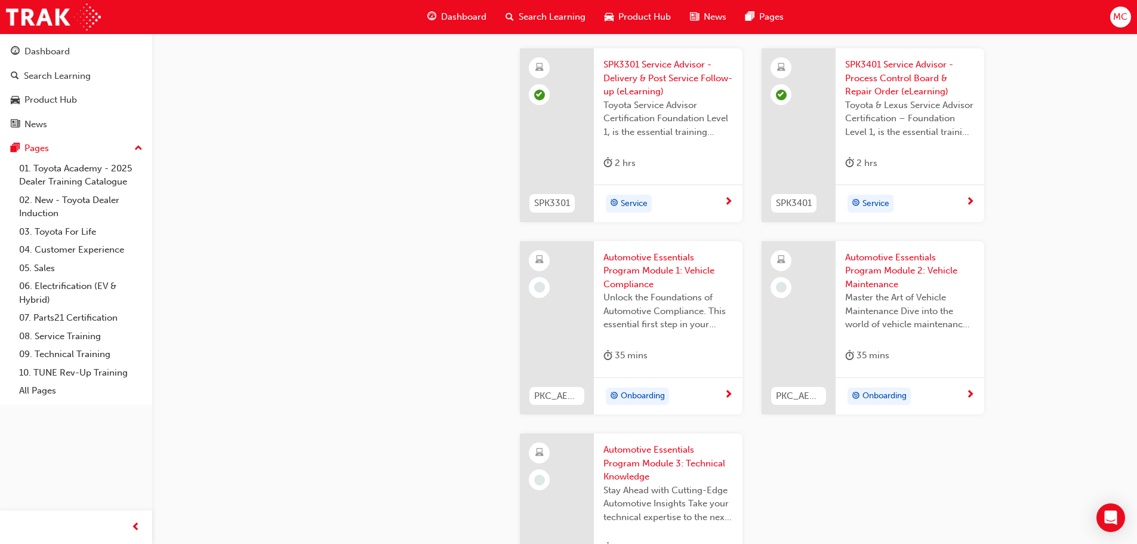
click at [629, 263] on span "Automotive Essentials Program Module 1: Vehicle Compliance" at bounding box center [667, 271] width 129 height 41
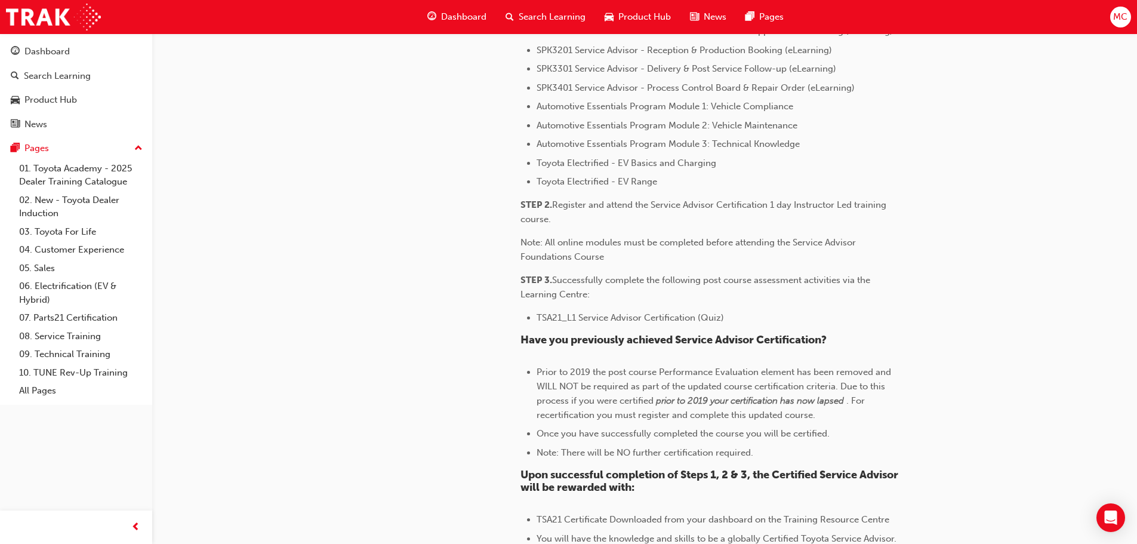
scroll to position [716, 0]
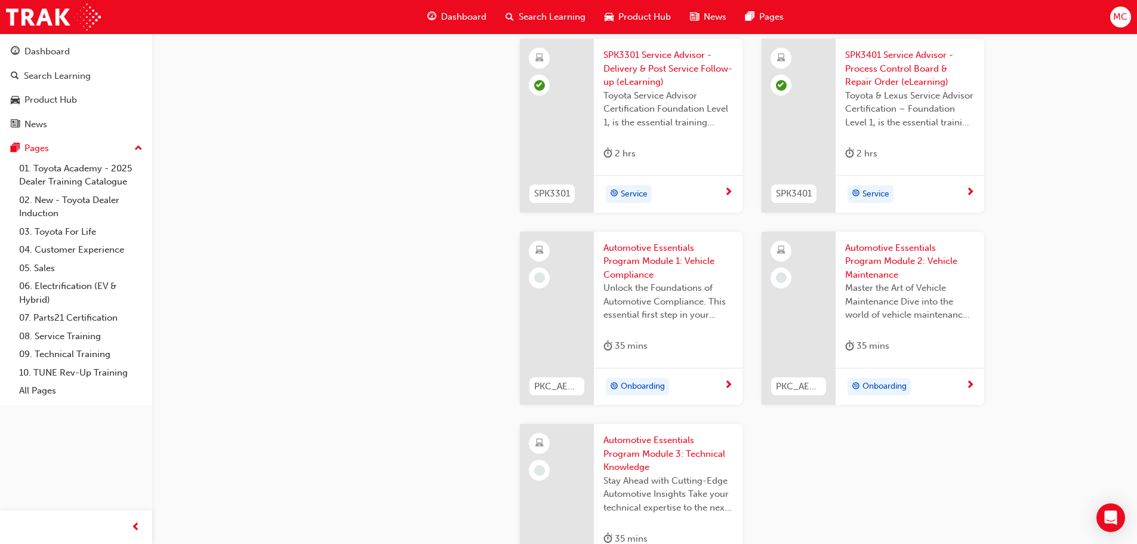
click at [622, 252] on span "Automotive Essentials Program Module 1: Vehicle Compliance" at bounding box center [667, 261] width 129 height 41
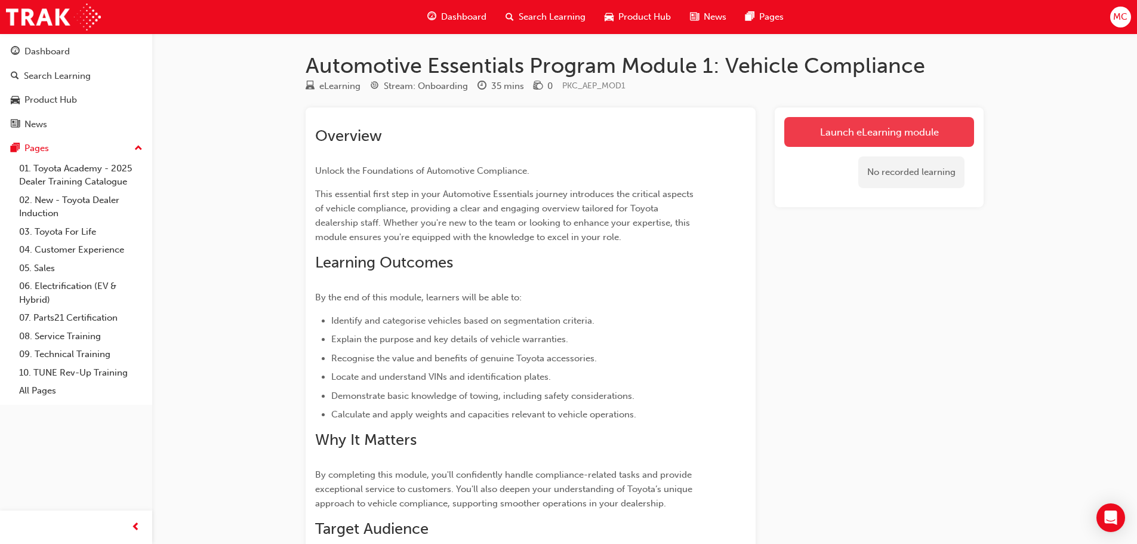
click at [829, 129] on link "Launch eLearning module" at bounding box center [879, 132] width 190 height 30
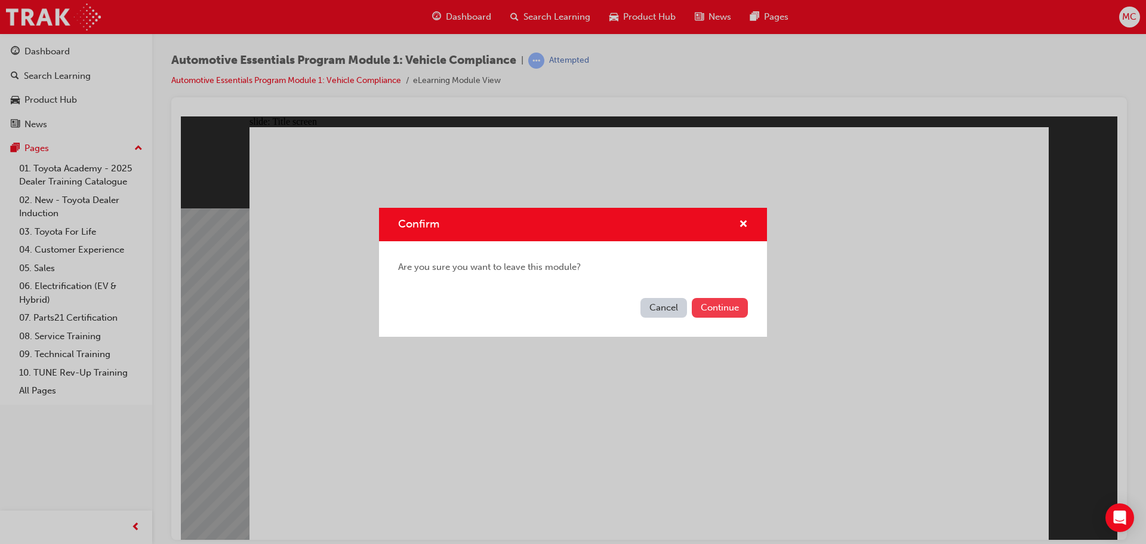
click at [706, 311] on button "Continue" at bounding box center [720, 308] width 56 height 20
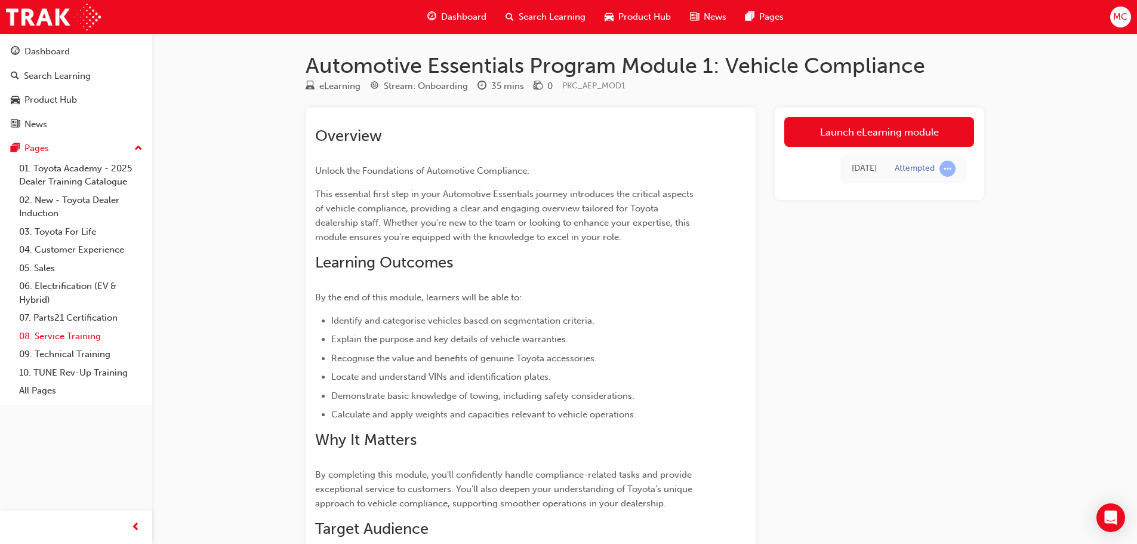
click at [82, 334] on link "08. Service Training" at bounding box center [80, 336] width 133 height 18
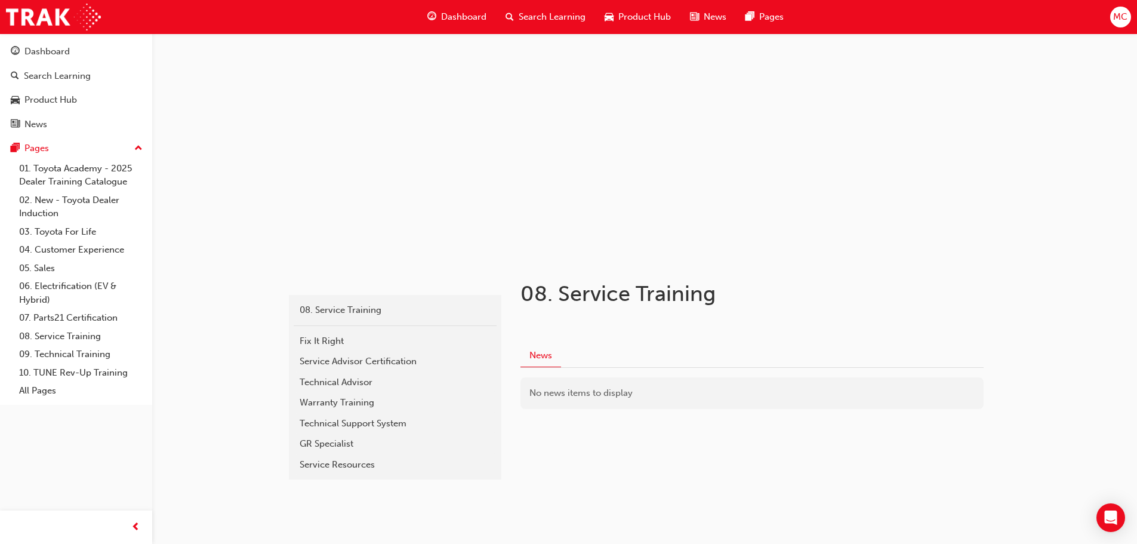
scroll to position [29, 0]
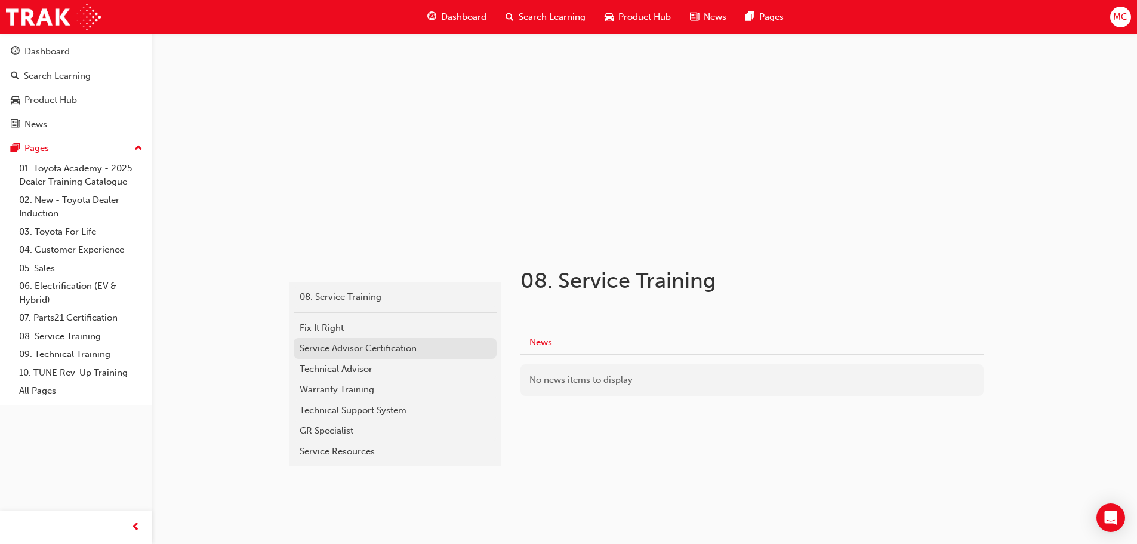
click at [363, 349] on div "Service Advisor Certification" at bounding box center [395, 348] width 191 height 14
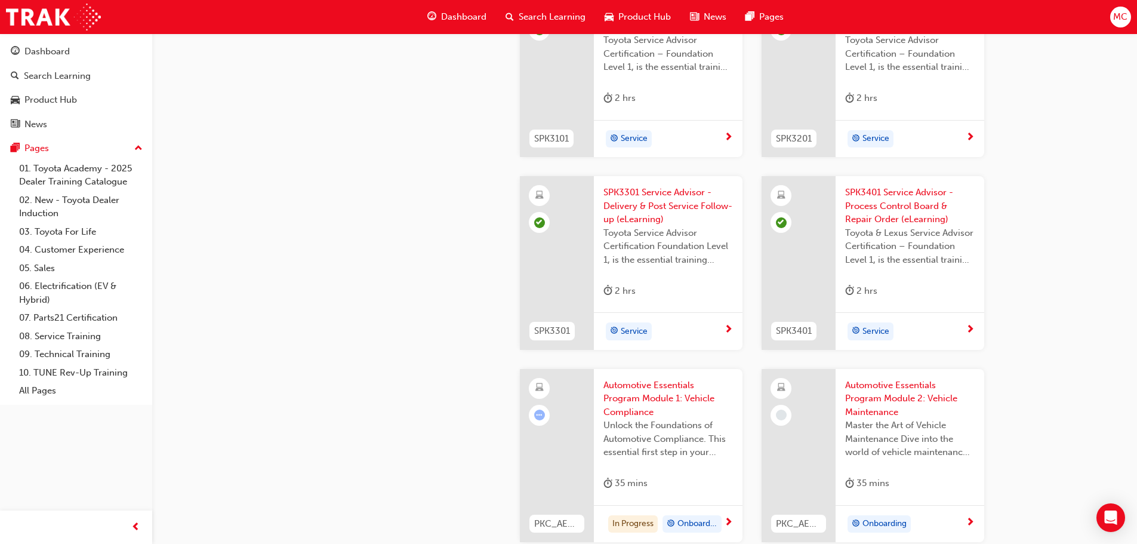
scroll to position [1561, 0]
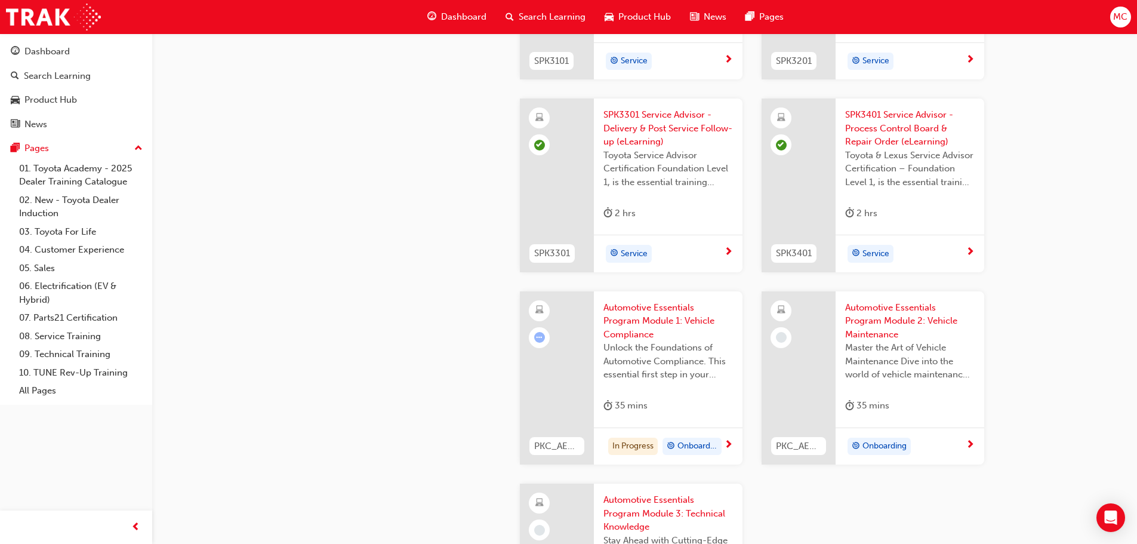
click at [661, 325] on span "Automotive Essentials Program Module 1: Vehicle Compliance" at bounding box center [667, 321] width 129 height 41
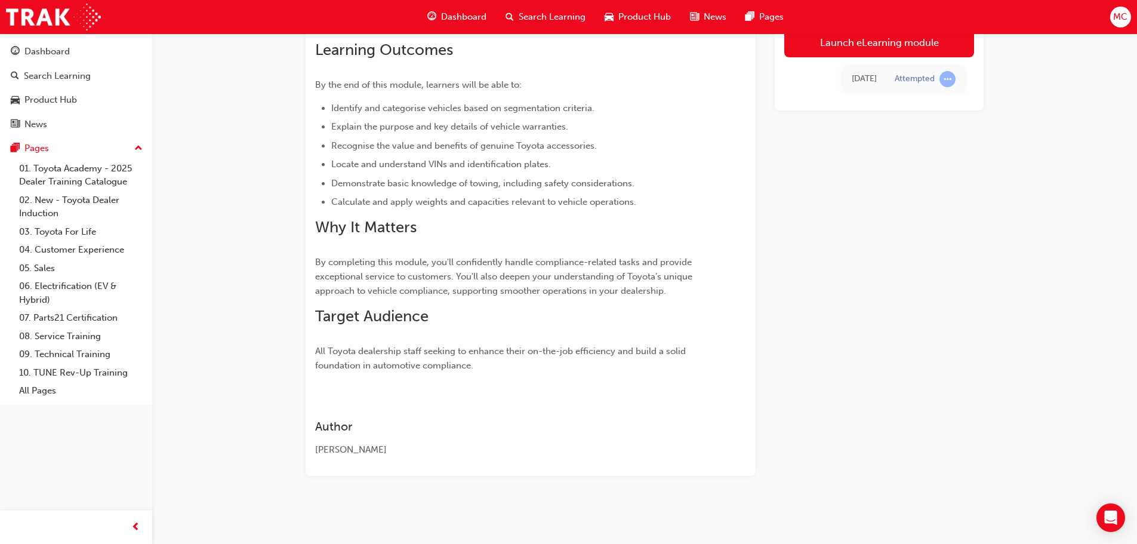
scroll to position [93, 0]
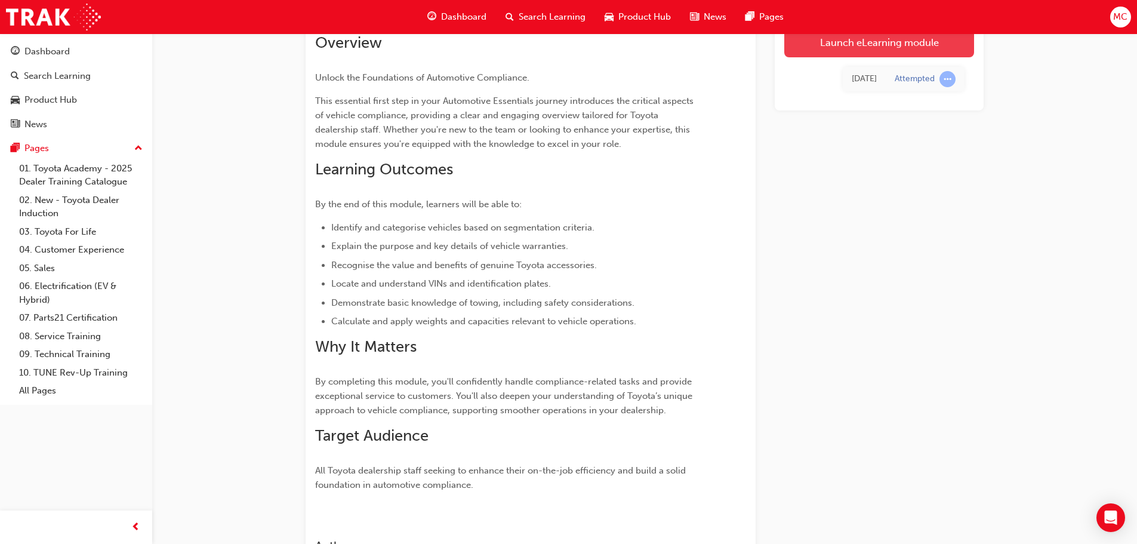
click at [858, 41] on link "Launch eLearning module" at bounding box center [879, 42] width 190 height 30
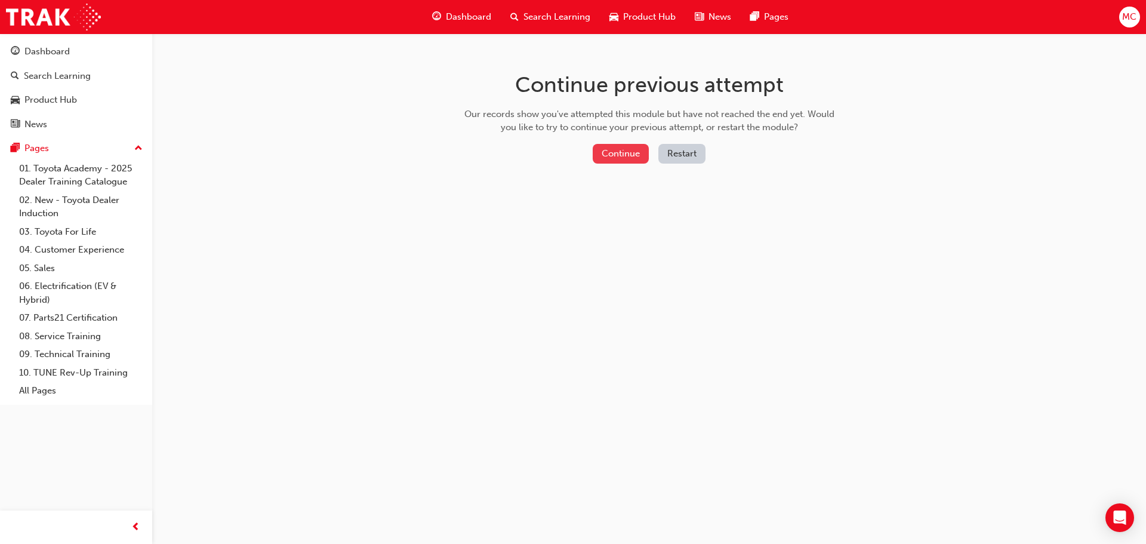
click at [613, 152] on button "Continue" at bounding box center [620, 154] width 56 height 20
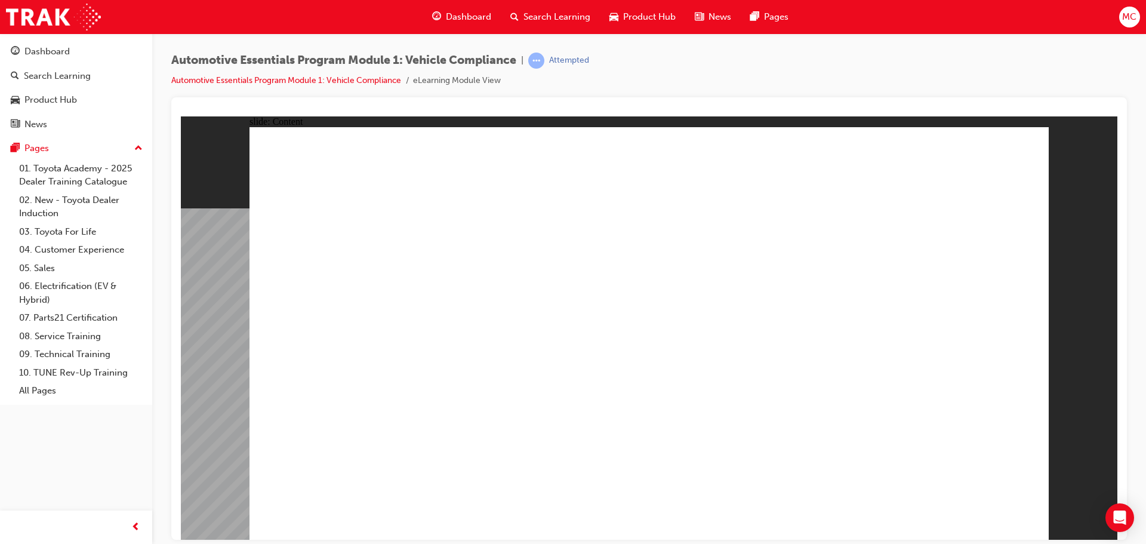
radio input "true"
